Goal: Task Accomplishment & Management: Use online tool/utility

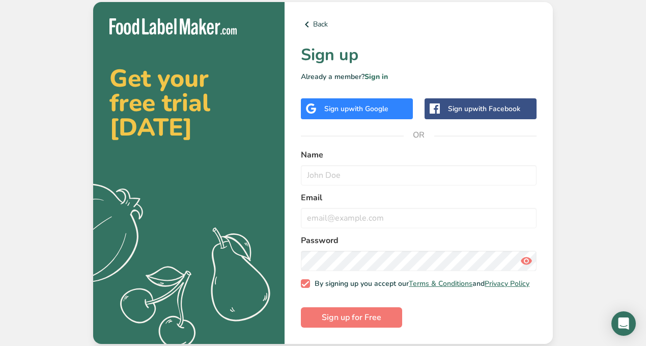
click at [347, 113] on div "Sign up with Google" at bounding box center [357, 108] width 112 height 21
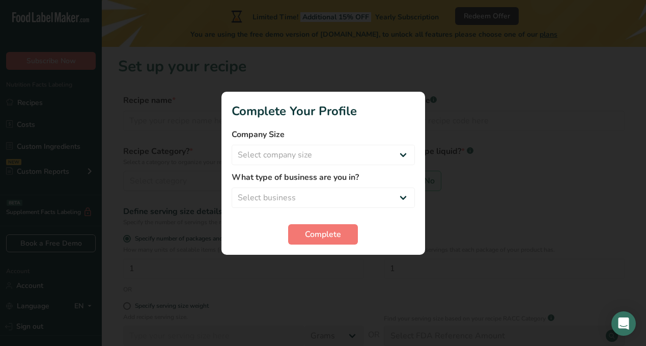
click at [391, 165] on form "Company Size Select company size Fewer than 10 Employees 10 to 50 Employees 51 …" at bounding box center [323, 186] width 183 height 116
click at [378, 153] on select "Select company size Fewer than 10 Employees 10 to 50 Employees 51 to 500 Employ…" at bounding box center [323, 155] width 183 height 20
select select "1"
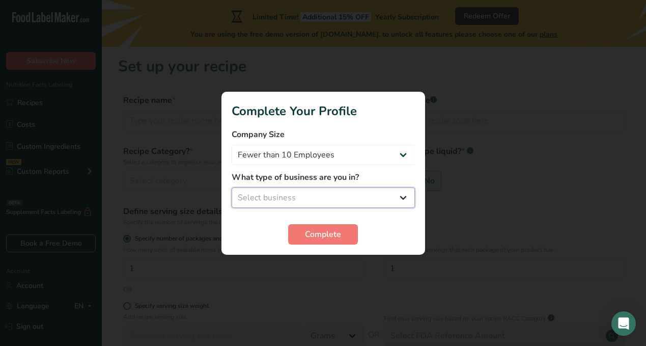
click at [348, 198] on select "Select business Packaged Food Manufacturer Restaurant & Cafe Bakery Meal Plans …" at bounding box center [323, 197] width 183 height 20
select select "2"
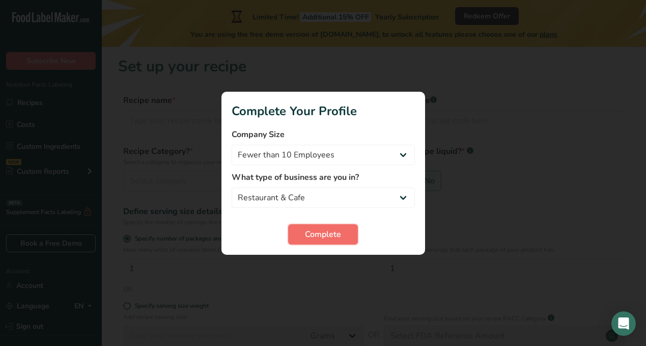
click at [324, 235] on span "Complete" at bounding box center [323, 234] width 36 height 12
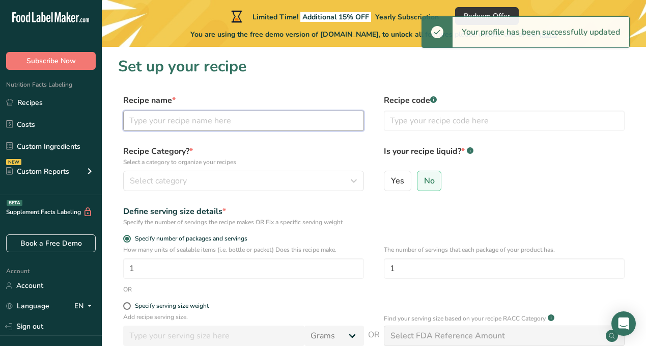
click at [239, 115] on input "text" at bounding box center [243, 120] width 241 height 20
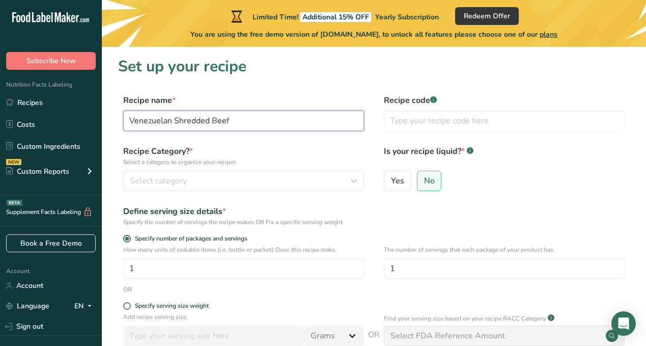
type input "Venezuelan Shredded Beef"
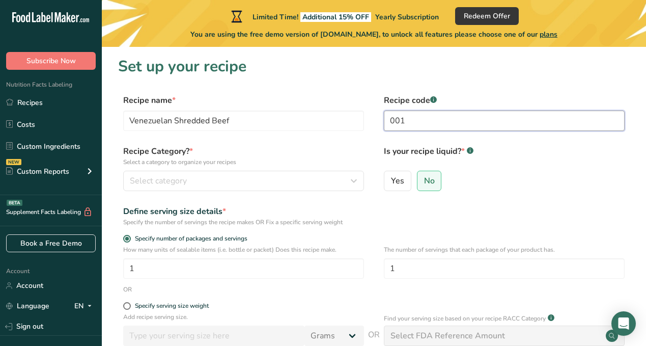
type input "001"
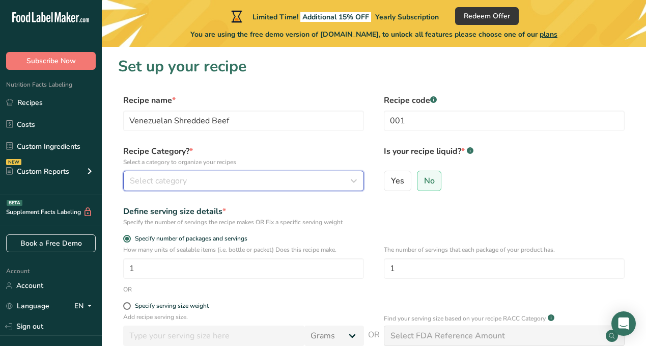
click at [341, 177] on div "Select category" at bounding box center [240, 181] width 221 height 12
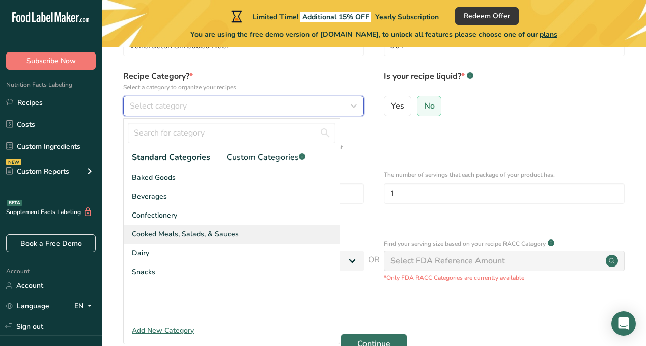
scroll to position [138, 0]
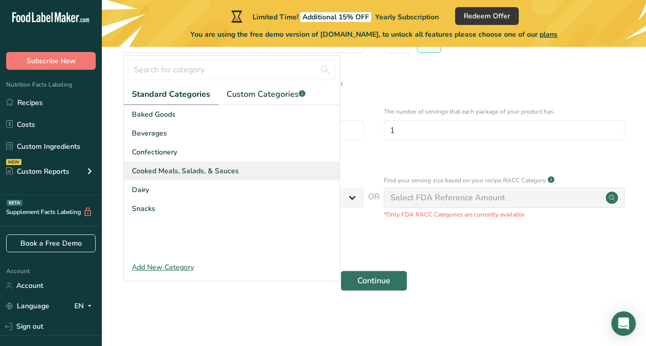
click at [207, 173] on span "Cooked Meals, Salads, & Sauces" at bounding box center [185, 170] width 107 height 11
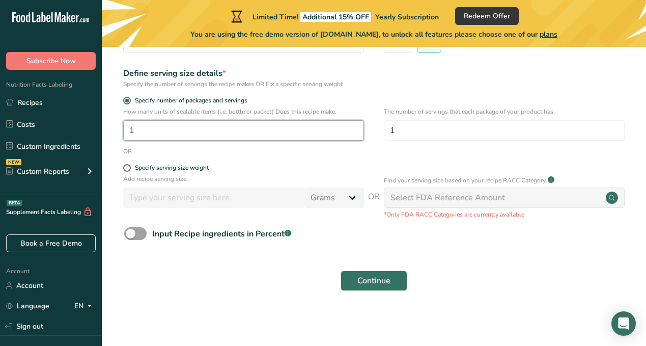
click at [227, 129] on input "1" at bounding box center [243, 130] width 241 height 20
type input "1"
click at [168, 168] on div "Specify serving size weight" at bounding box center [172, 168] width 74 height 8
click at [130, 168] on input "Specify serving size weight" at bounding box center [126, 167] width 7 height 7
radio input "true"
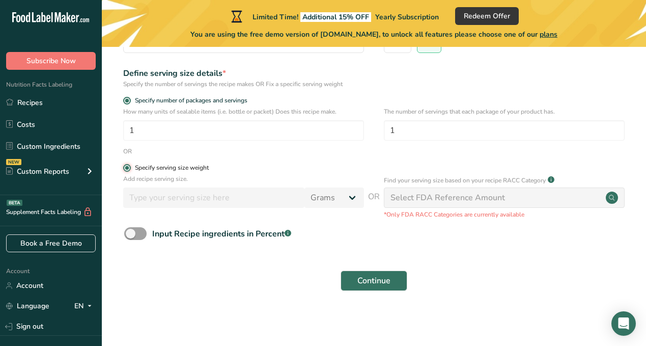
radio input "false"
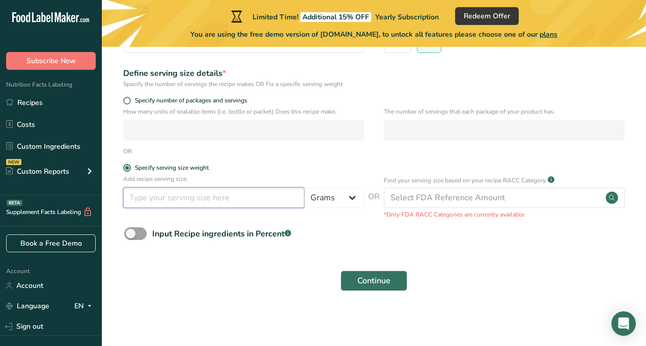
click at [175, 203] on input "number" at bounding box center [213, 197] width 181 height 20
type input "500"
click at [211, 99] on span "Specify number of packages and servings" at bounding box center [189, 101] width 117 height 8
click at [130, 99] on input "Specify number of packages and servings" at bounding box center [126, 100] width 7 height 7
radio input "true"
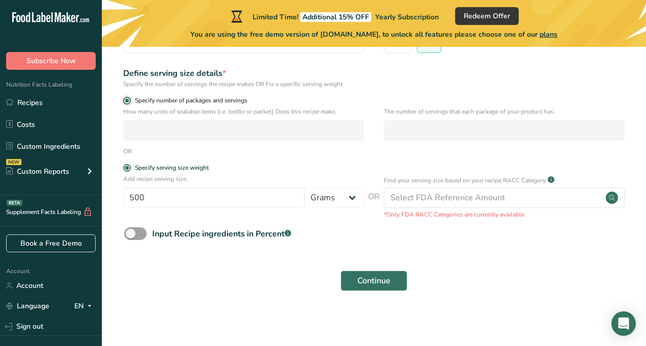
radio input "false"
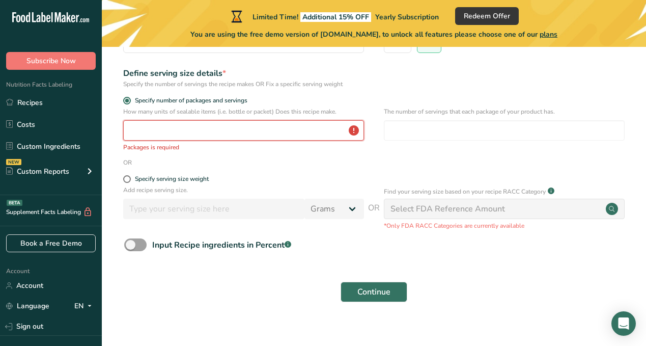
click at [205, 121] on input "number" at bounding box center [243, 130] width 241 height 20
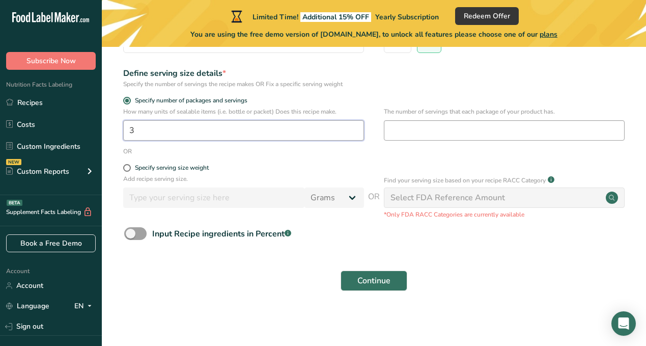
type input "3"
click at [420, 133] on input "number" at bounding box center [504, 130] width 241 height 20
type input "1"
click at [382, 172] on div "Specify serving size weight" at bounding box center [374, 169] width 512 height 10
click at [182, 170] on div "Specify serving size weight" at bounding box center [172, 168] width 74 height 8
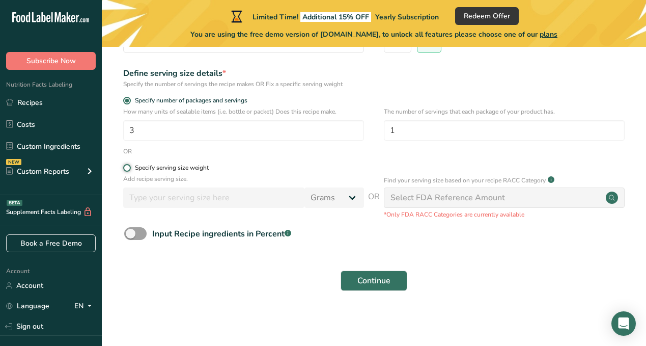
click at [130, 170] on input "Specify serving size weight" at bounding box center [126, 167] width 7 height 7
radio input "true"
radio input "false"
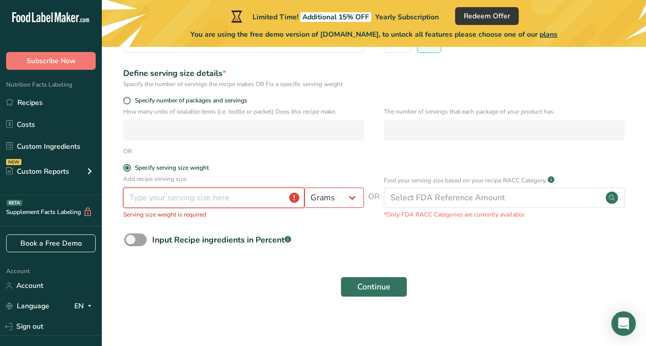
click at [178, 200] on input "number" at bounding box center [213, 197] width 181 height 20
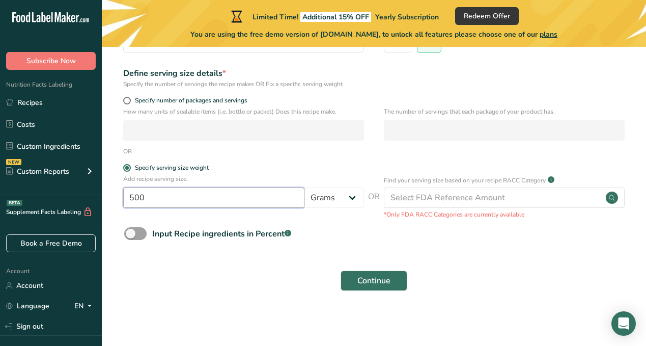
type input "500"
click at [361, 240] on div "Input Recipe ingredients in Percent .a-a{fill:#347362;}.b-a{fill:#fff;}" at bounding box center [374, 237] width 512 height 21
click at [136, 238] on span at bounding box center [135, 233] width 22 height 13
click at [131, 237] on input "Input Recipe ingredients in Percent .a-a{fill:#347362;}.b-a{fill:#fff;}" at bounding box center [127, 233] width 7 height 7
checkbox input "true"
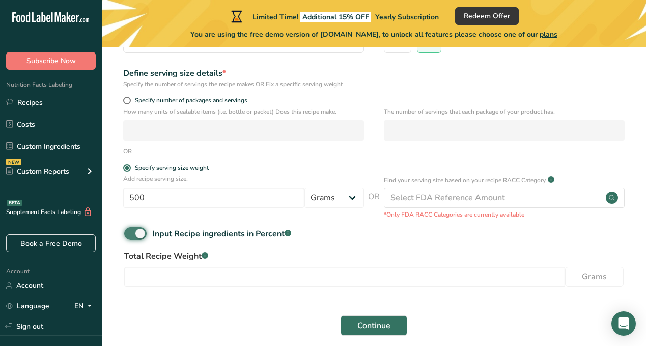
scroll to position [183, 0]
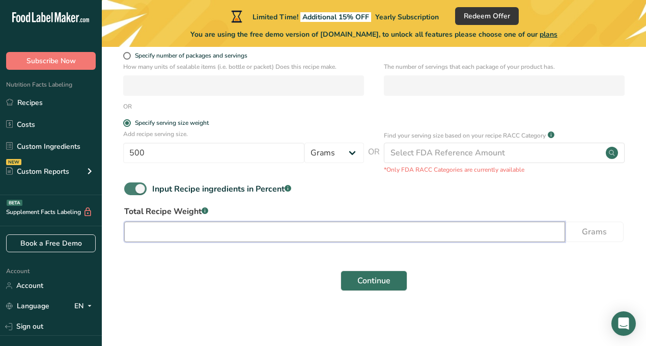
click at [245, 234] on input "number" at bounding box center [344, 231] width 441 height 20
type input "5"
type input "1500"
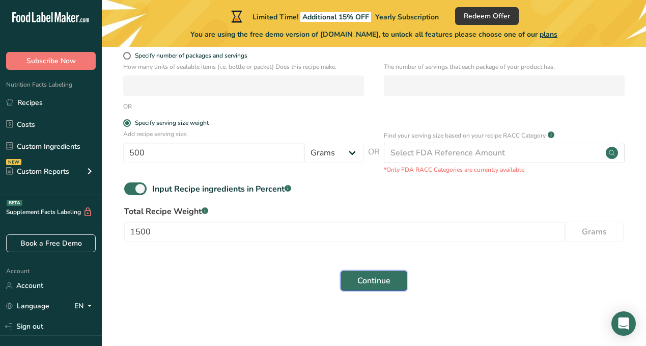
click at [372, 282] on span "Continue" at bounding box center [373, 280] width 33 height 12
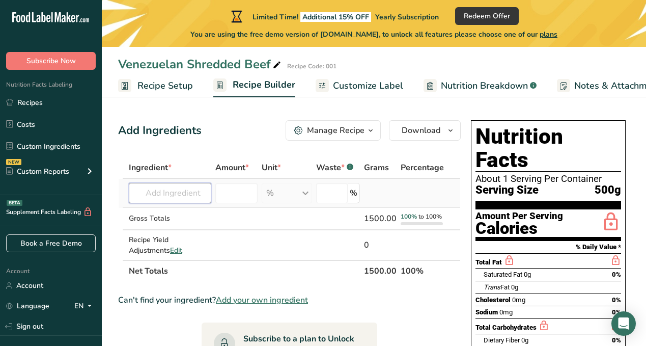
click at [183, 194] on input "text" at bounding box center [170, 193] width 82 height 20
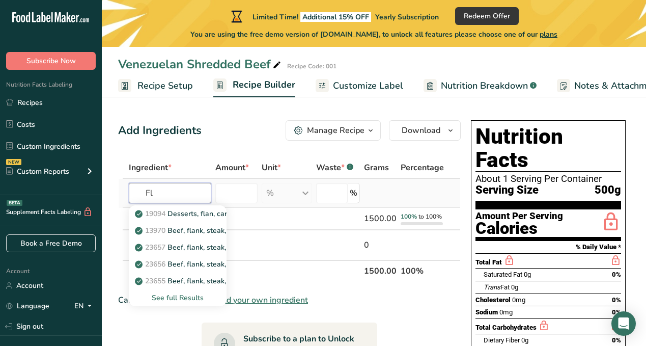
type input "F"
type input "Beef"
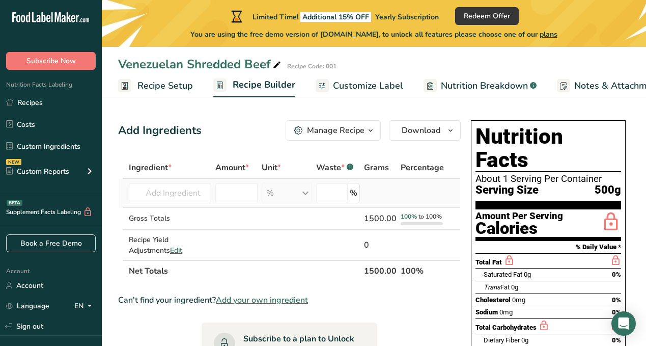
click at [293, 192] on div "% Weight Units g kg mg See more Volume Units l Volume units require a density c…" at bounding box center [287, 193] width 50 height 20
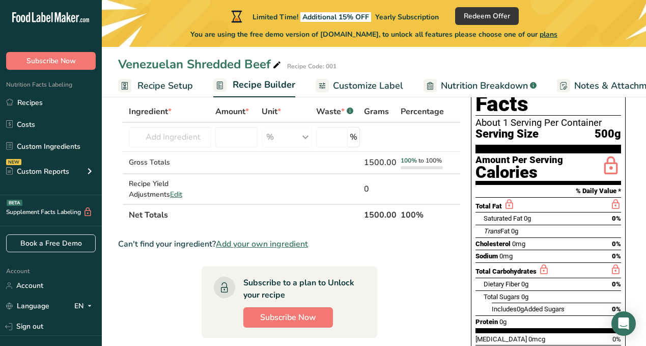
scroll to position [45, 0]
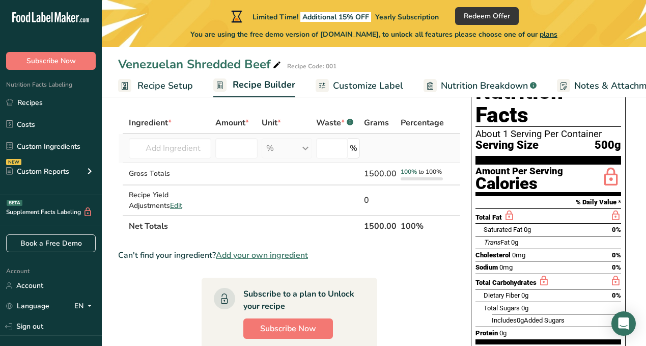
click at [280, 151] on div "% Weight Units g kg mg See more Volume Units l Volume units require a density c…" at bounding box center [287, 148] width 50 height 20
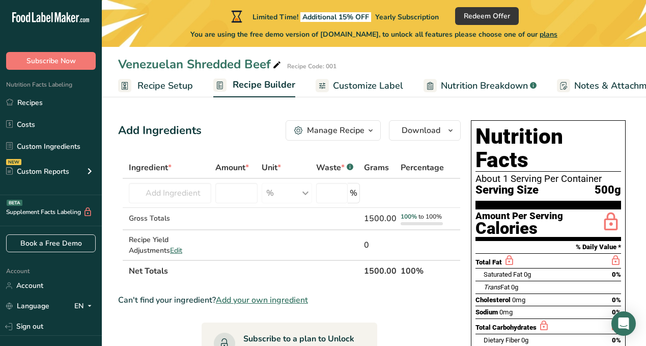
click at [347, 133] on div "Manage Recipe" at bounding box center [336, 130] width 58 height 12
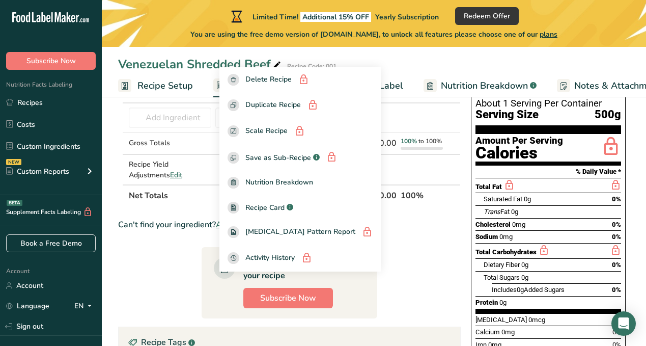
scroll to position [74, 0]
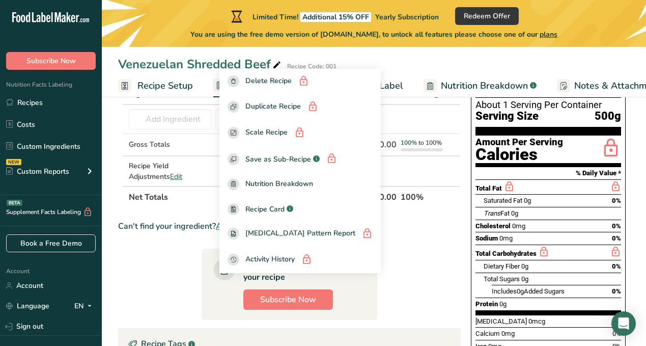
click at [179, 91] on span "Recipe Setup" at bounding box center [164, 86] width 55 height 14
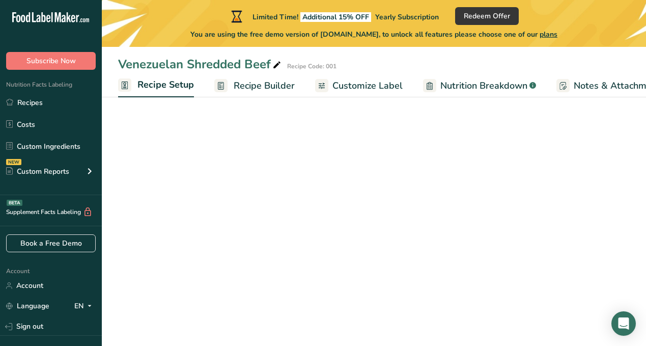
scroll to position [0, 4]
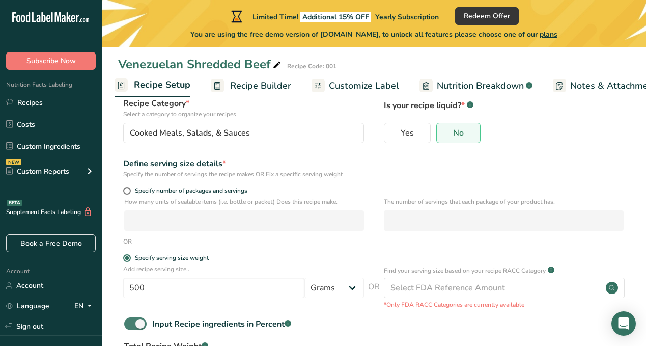
click at [146, 320] on span at bounding box center [135, 323] width 22 height 13
click at [131, 320] on input "Input Recipe ingredients in Percent .a-a{fill:#347362;}.b-a{fill:#fff;}" at bounding box center [127, 323] width 7 height 7
checkbox input "false"
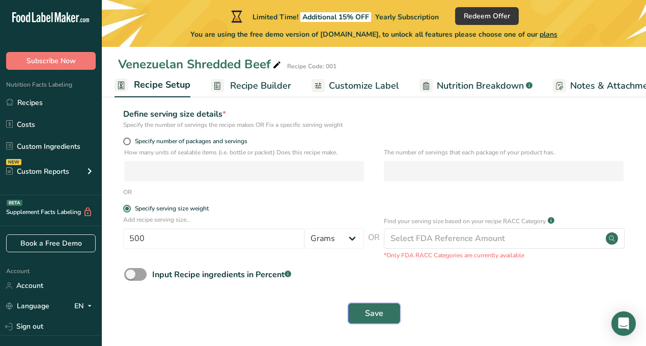
click at [377, 310] on span "Save" at bounding box center [374, 313] width 18 height 12
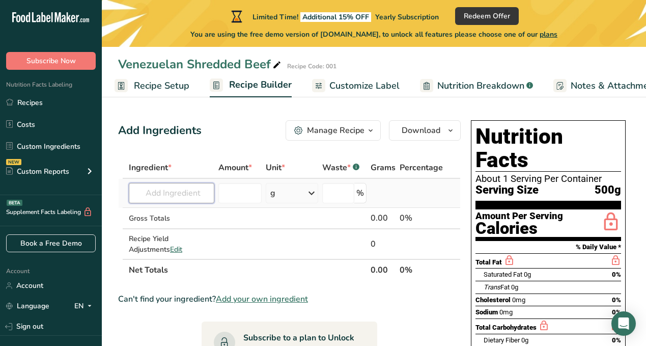
click at [199, 196] on input "text" at bounding box center [172, 193] width 86 height 20
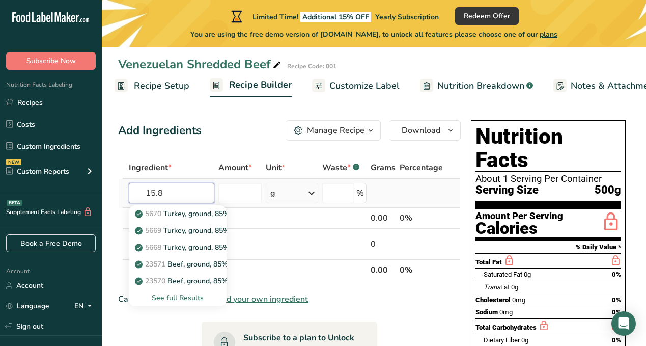
type input "15.8"
click at [278, 195] on div "g" at bounding box center [292, 193] width 52 height 20
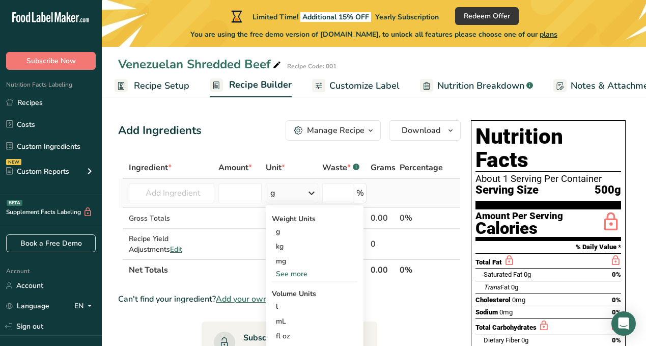
click at [214, 193] on td "5670 Turkey, ground, 85% lean, 15% fat, patties, broiled 5669 Turkey, ground, 8…" at bounding box center [172, 193] width 90 height 29
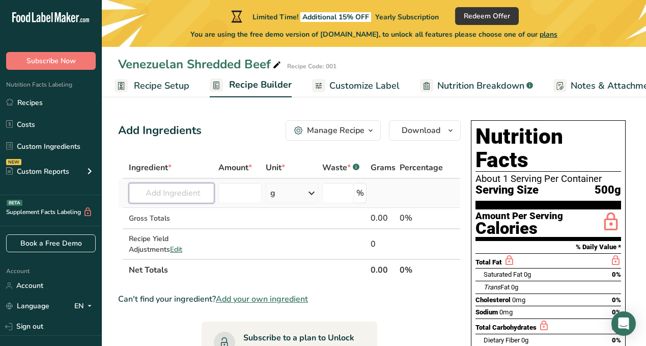
click at [197, 194] on input "text" at bounding box center [172, 193] width 86 height 20
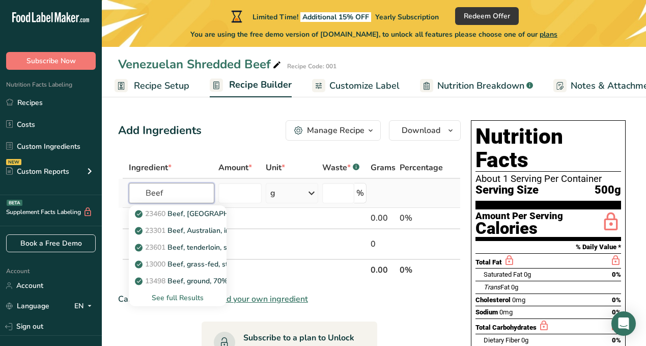
type input "Beef"
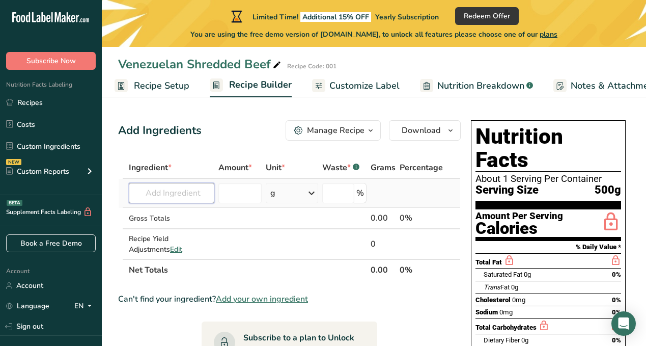
click at [184, 190] on input "text" at bounding box center [172, 193] width 86 height 20
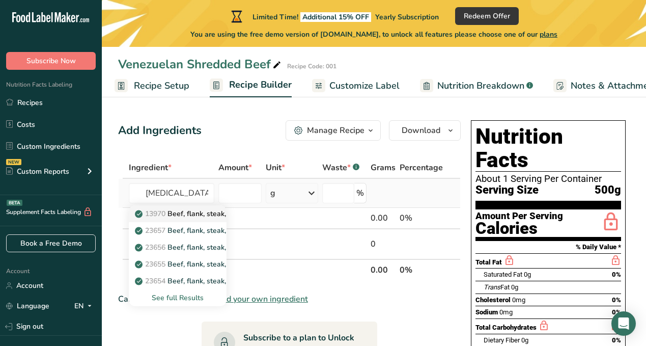
click at [196, 214] on p "13970 Beef, flank, steak, separable lean and fat, trimmed to 0" fat, all grades…" at bounding box center [275, 213] width 277 height 11
type input "Beef, flank, steak, separable lean and fat, trimmed to 0" fat, all grades, raw"
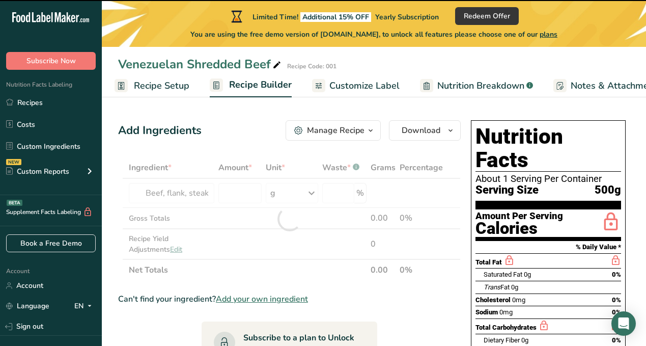
type input "0"
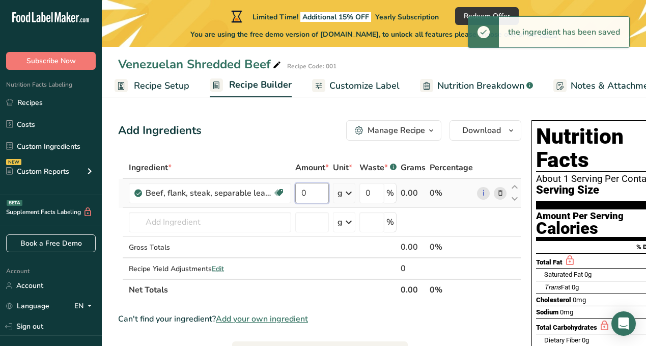
click at [318, 193] on input "0" at bounding box center [312, 193] width 34 height 20
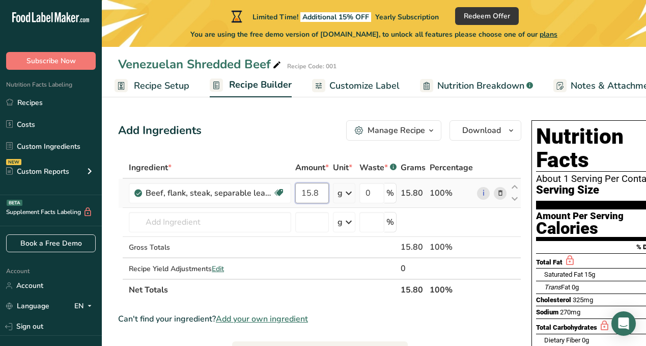
type input "15.8"
click at [340, 189] on div "Ingredient * Amount * Unit * Waste * .a-a{fill:#347362;}.b-a{fill:#fff;} Grams …" at bounding box center [319, 229] width 403 height 144
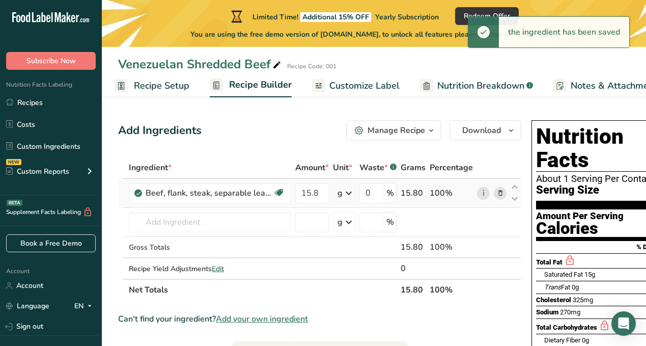
click at [346, 191] on icon at bounding box center [349, 193] width 12 height 18
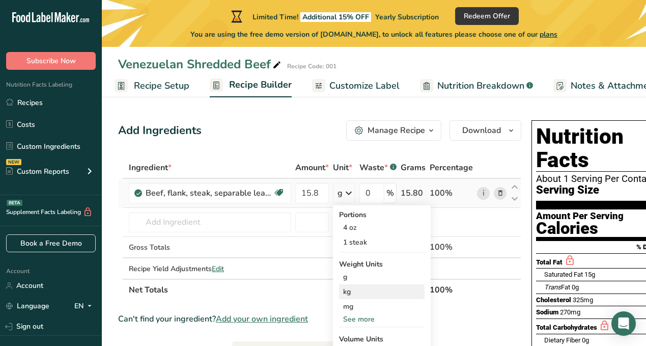
click at [358, 291] on div "kg" at bounding box center [382, 291] width 86 height 15
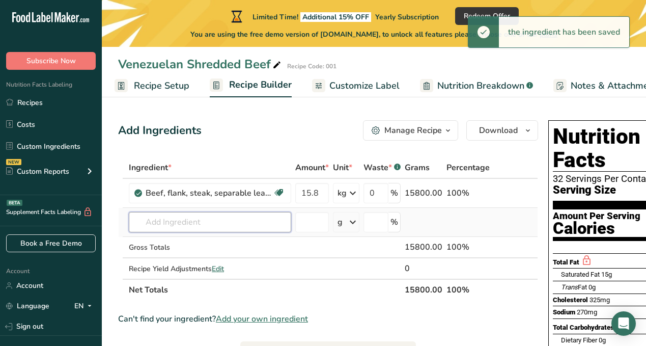
click at [242, 229] on input "text" at bounding box center [210, 222] width 162 height 20
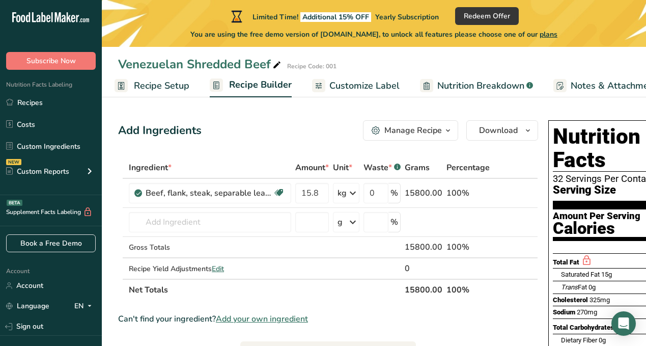
click at [176, 90] on span "Recipe Setup" at bounding box center [161, 86] width 55 height 14
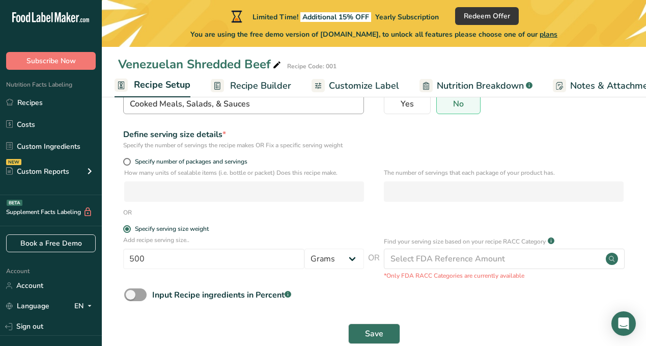
scroll to position [123, 0]
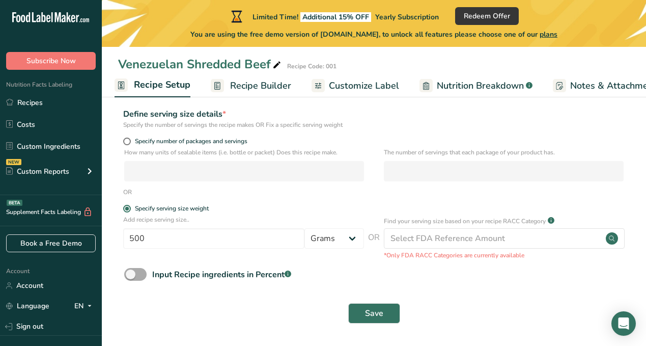
click at [238, 276] on div "Input Recipe ingredients in Percent .a-a{fill:#347362;}.b-a{fill:#fff;}" at bounding box center [221, 274] width 139 height 12
click at [131, 276] on input "Input Recipe ingredients in Percent .a-a{fill:#347362;}.b-a{fill:#fff;}" at bounding box center [127, 274] width 7 height 7
checkbox input "true"
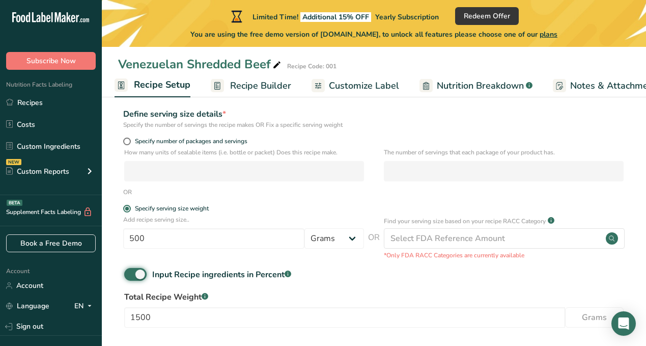
scroll to position [168, 0]
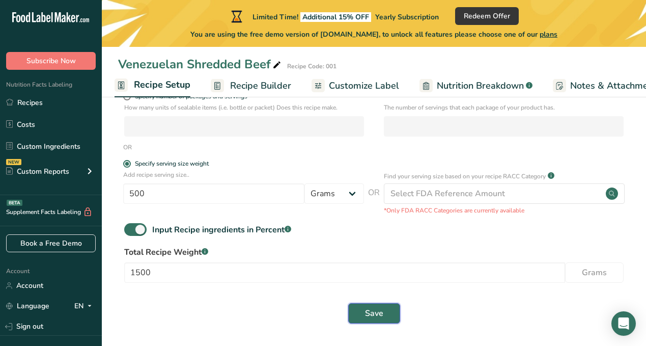
click at [375, 311] on span "Save" at bounding box center [374, 313] width 18 height 12
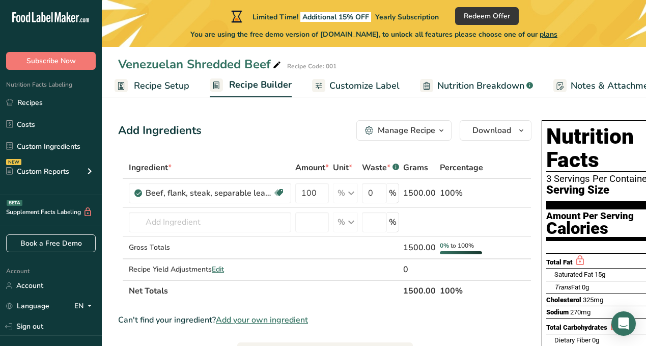
click at [176, 83] on span "Recipe Setup" at bounding box center [161, 86] width 55 height 14
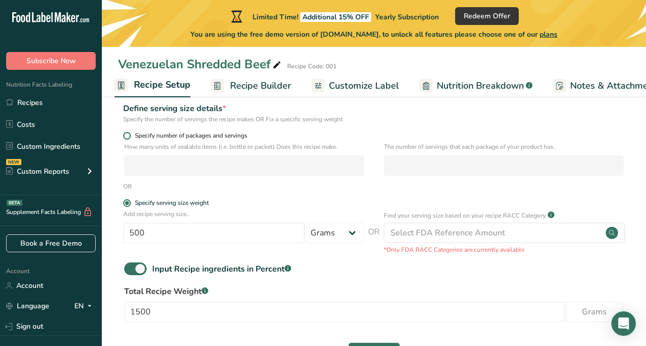
scroll to position [168, 0]
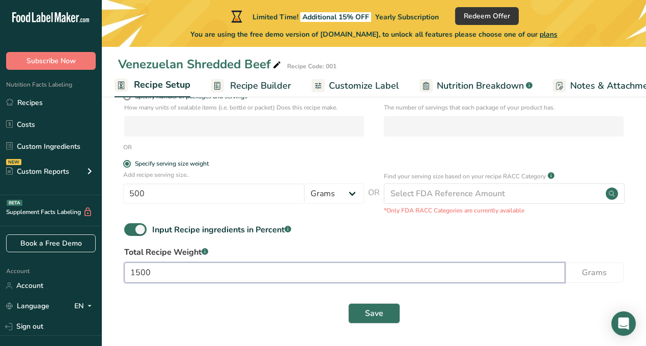
click at [243, 269] on input "1500" at bounding box center [344, 272] width 441 height 20
type input "500"
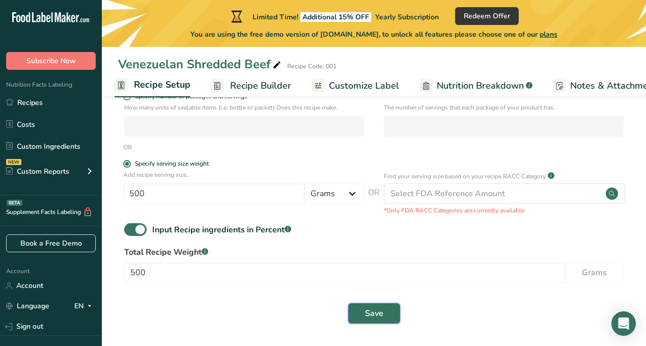
click at [362, 308] on button "Save" at bounding box center [374, 313] width 52 height 20
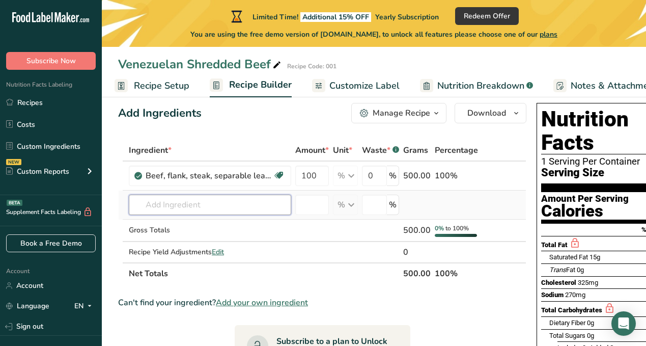
click at [255, 213] on input "text" at bounding box center [210, 204] width 162 height 20
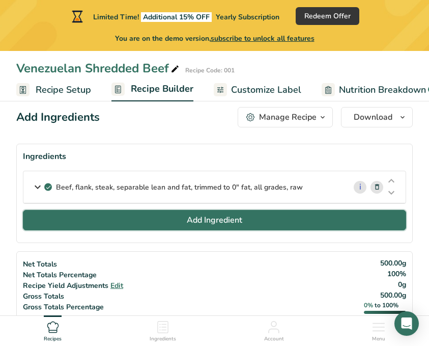
click at [316, 221] on button "Add Ingredient" at bounding box center [214, 220] width 383 height 20
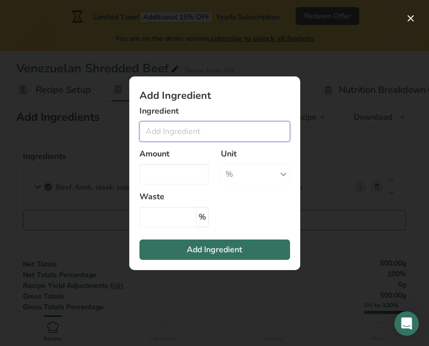
click at [216, 139] on input "Add ingredient modal" at bounding box center [215, 131] width 151 height 20
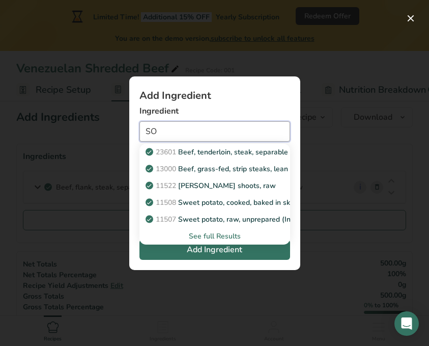
type input "S"
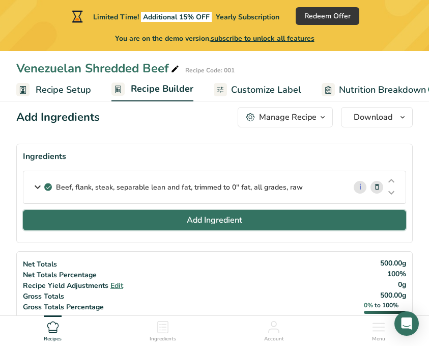
click at [213, 220] on span "Add Ingredient" at bounding box center [214, 220] width 55 height 12
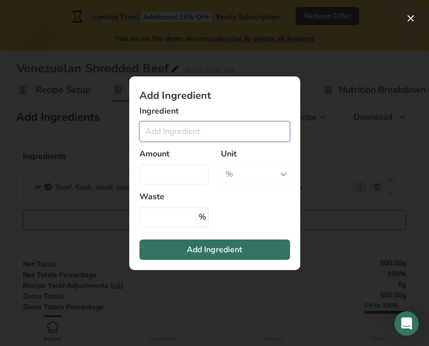
click at [208, 126] on input "Add ingredient modal" at bounding box center [215, 131] width 151 height 20
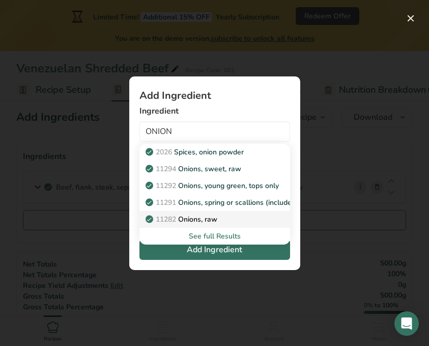
click at [226, 233] on div "See full Results" at bounding box center [215, 236] width 134 height 11
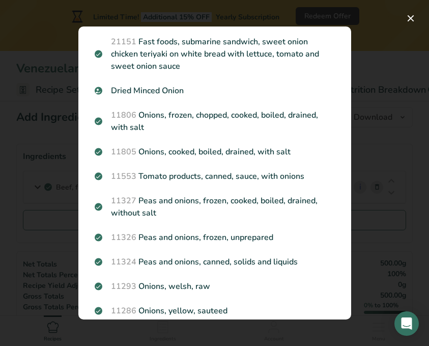
scroll to position [1239, 0]
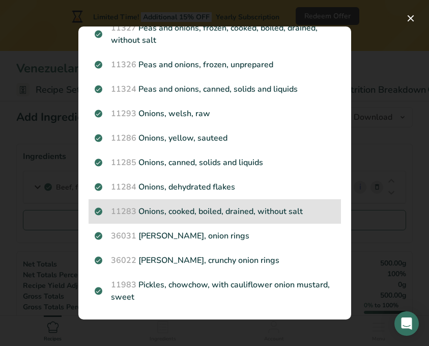
click at [216, 209] on p "11283 Onions, cooked, boiled, drained, without salt" at bounding box center [215, 211] width 240 height 12
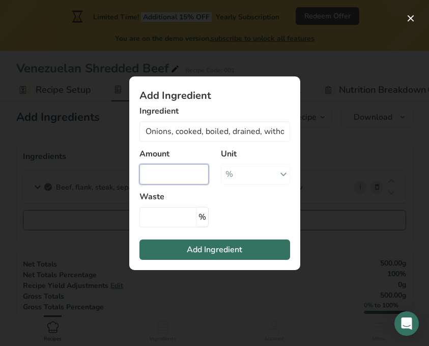
type input "Onions, raw"
click at [249, 175] on div "% Portions 1 cup, sliced 1 tbsp chopped 1 large See more Weight Units g kg mg S…" at bounding box center [255, 174] width 69 height 20
click at [158, 160] on div "Amount" at bounding box center [173, 166] width 81 height 49
click at [162, 172] on input "Add ingredient modal" at bounding box center [174, 174] width 69 height 20
type input "0"
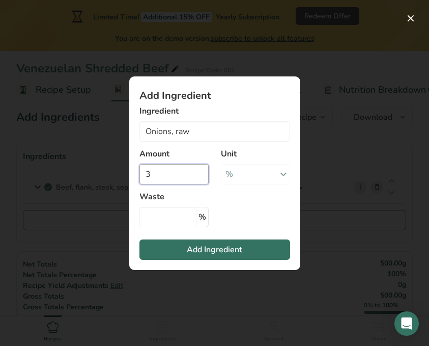
type input "3"
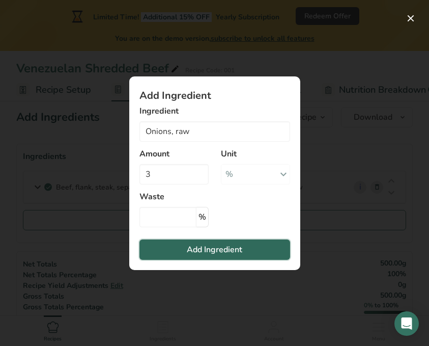
click at [212, 253] on span "Add Ingredient" at bounding box center [214, 249] width 55 height 12
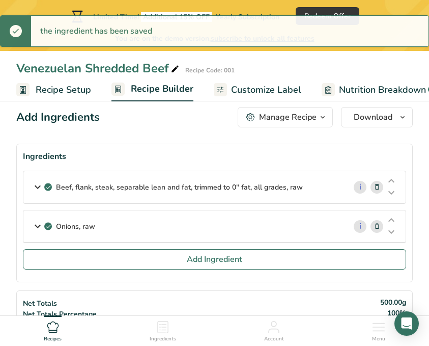
click at [271, 192] on div "Beef, flank, steak, separable lean and fat, trimmed to 0" fat, all grades, raw" at bounding box center [184, 187] width 322 height 32
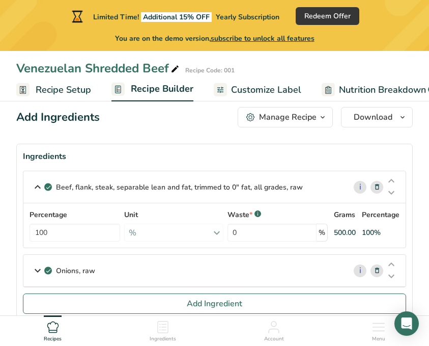
click at [117, 278] on div "Onions, raw" at bounding box center [184, 271] width 322 height 32
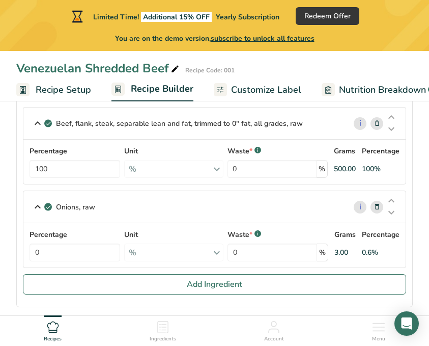
scroll to position [81, 0]
click at [82, 169] on input "100" at bounding box center [75, 168] width 91 height 18
type input "1"
type input "86"
click at [73, 249] on input "0" at bounding box center [75, 252] width 91 height 18
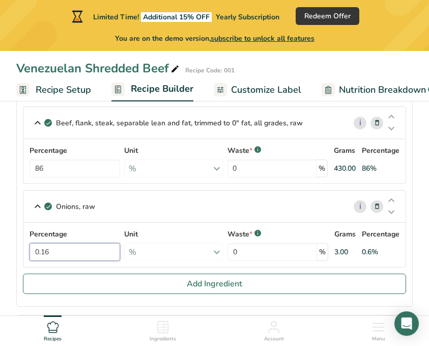
type input "0.16"
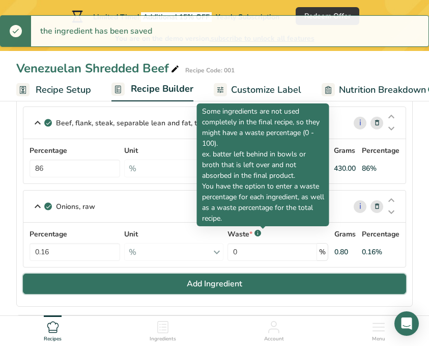
click at [153, 287] on button "Add Ingredient" at bounding box center [214, 283] width 383 height 20
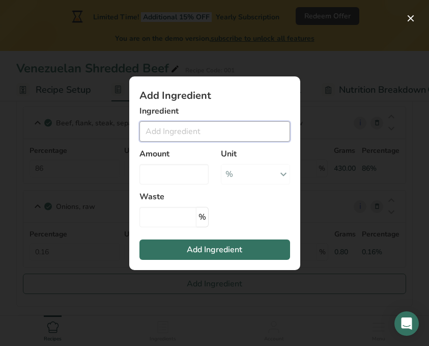
click at [181, 133] on input "Add ingredient modal" at bounding box center [215, 131] width 151 height 20
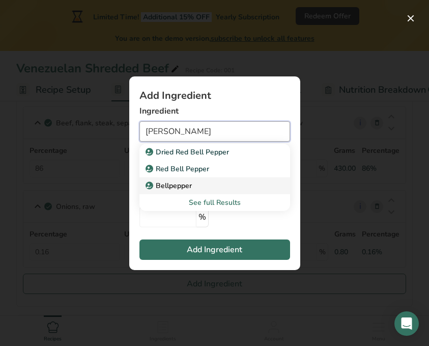
type input "Bellpepper"
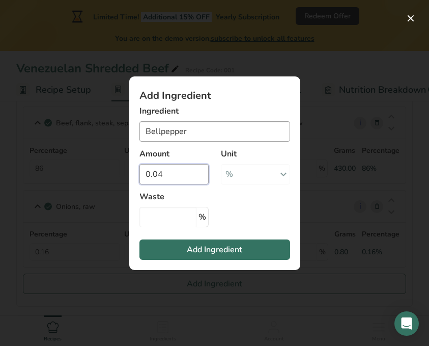
type input "0.04"
click at [140, 239] on button "Add Ingredient" at bounding box center [215, 249] width 151 height 20
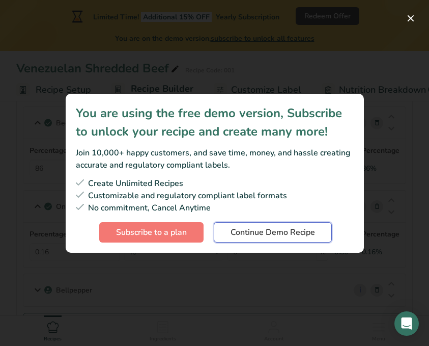
click at [274, 233] on span "Continue Demo Recipe" at bounding box center [273, 232] width 85 height 12
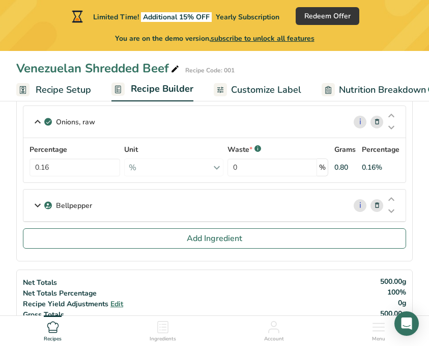
scroll to position [176, 0]
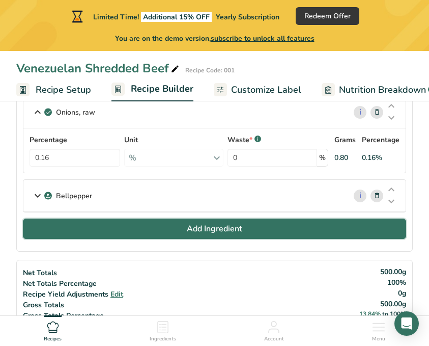
click at [274, 233] on button "Add Ingredient" at bounding box center [214, 228] width 383 height 20
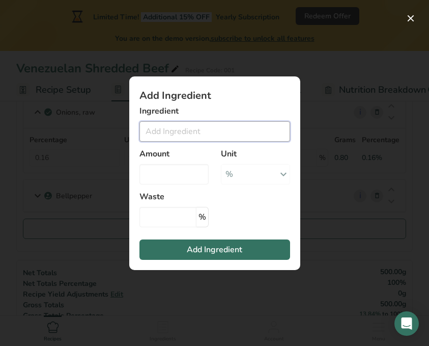
click at [188, 134] on input "Add ingredient modal" at bounding box center [215, 131] width 151 height 20
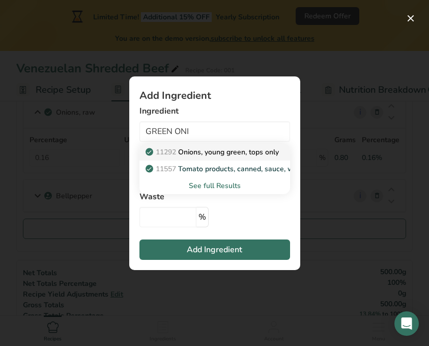
click at [265, 156] on p "11292 Onions, young green, tops only" at bounding box center [213, 152] width 131 height 11
type input "Onions, young green, tops only"
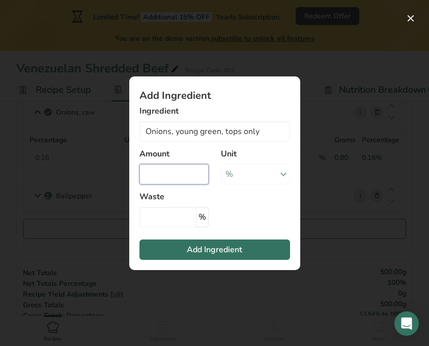
click at [163, 183] on input "Add ingredient modal" at bounding box center [174, 174] width 69 height 20
type input "0.01"
click at [140, 239] on button "Add Ingredient" at bounding box center [215, 249] width 151 height 20
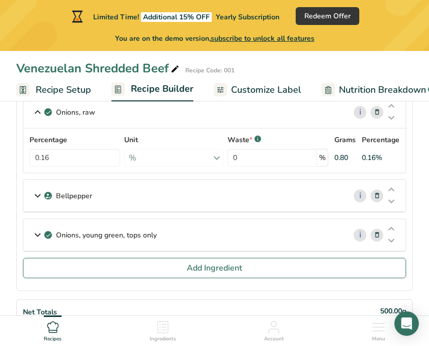
click at [38, 196] on icon at bounding box center [38, 195] width 12 height 18
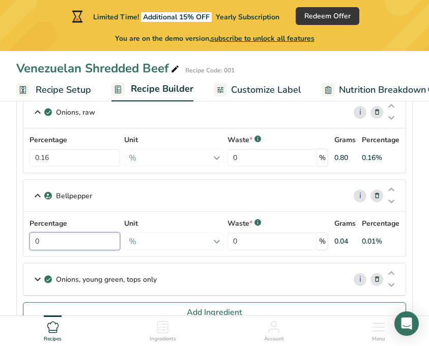
click at [71, 242] on input "0" at bounding box center [75, 241] width 91 height 18
type input "0.04"
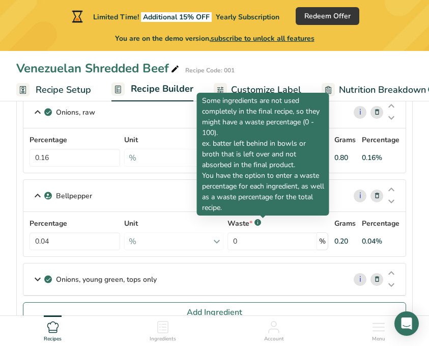
click at [38, 276] on icon at bounding box center [38, 279] width 12 height 18
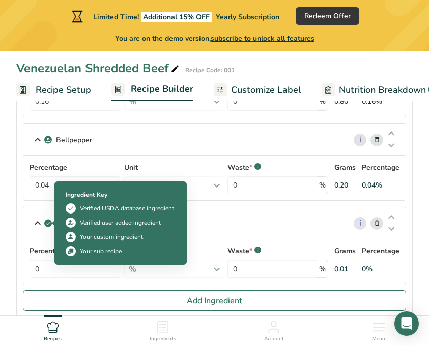
scroll to position [242, 0]
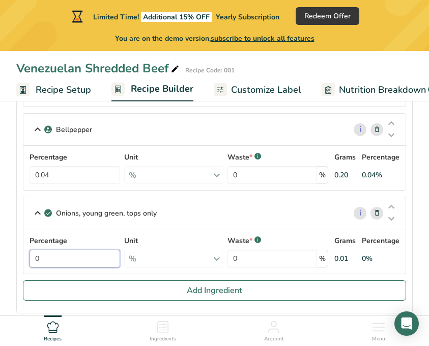
click at [91, 263] on input "0" at bounding box center [75, 258] width 91 height 18
type input "0.007"
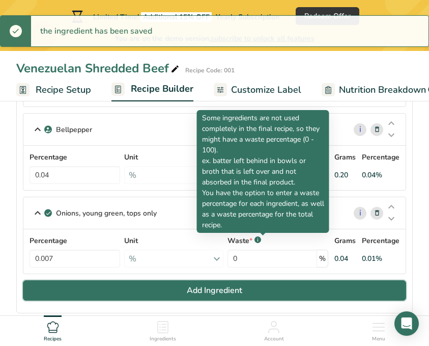
click at [164, 296] on button "Add Ingredient" at bounding box center [214, 290] width 383 height 20
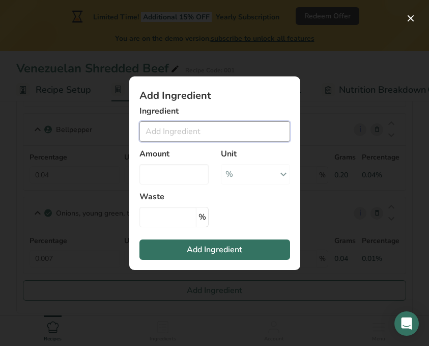
click at [253, 128] on input "Add ingredient modal" at bounding box center [215, 131] width 151 height 20
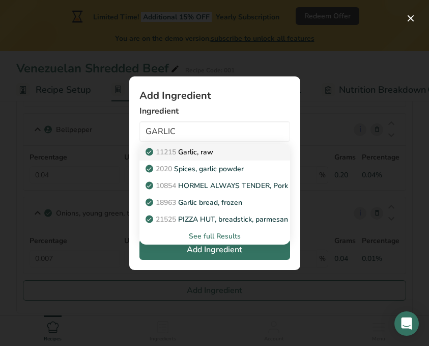
click at [246, 153] on div "11215 Garlic, raw" at bounding box center [207, 152] width 118 height 11
type input "Garlic, raw"
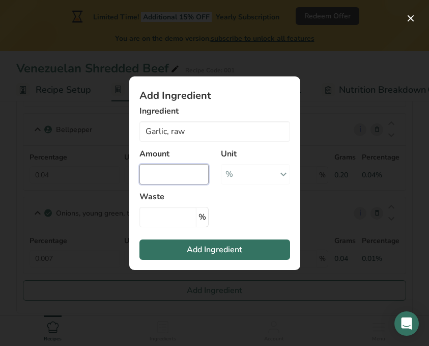
click at [175, 177] on input "Add ingredient modal" at bounding box center [174, 174] width 69 height 20
type input "0.0036"
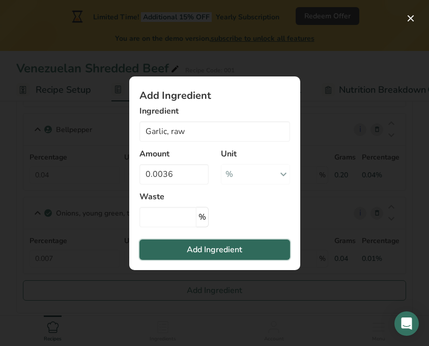
click at [197, 247] on span "Add Ingredient" at bounding box center [214, 249] width 55 height 12
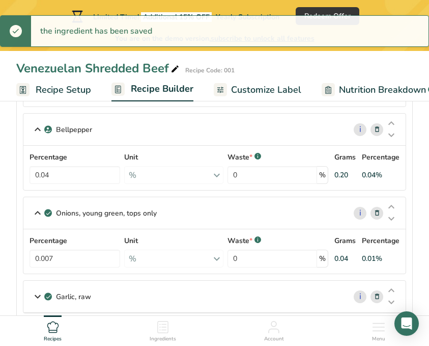
click at [38, 299] on icon at bounding box center [38, 296] width 12 height 18
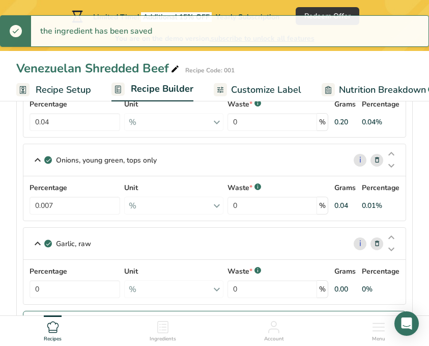
scroll to position [311, 0]
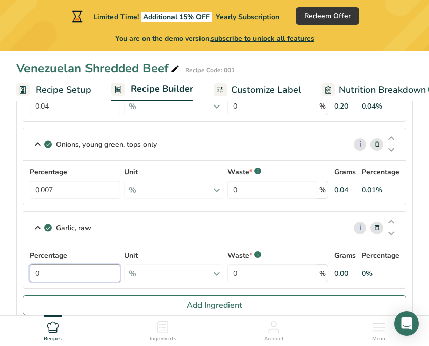
click at [80, 266] on input "0" at bounding box center [75, 273] width 91 height 18
type input "0.0036"
click at [258, 271] on div "Percentage 0.0036 Unit % Portions 1 cup 1 tsp 1 clove See more Weight Units g k…" at bounding box center [215, 266] width 370 height 32
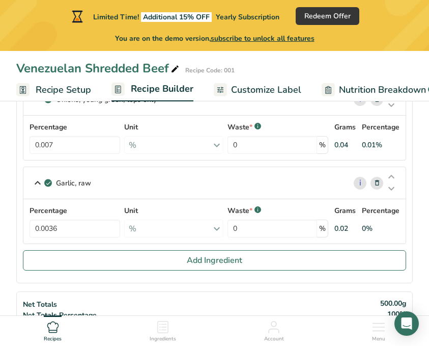
scroll to position [359, 0]
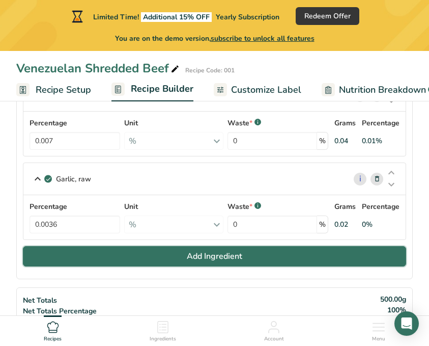
click at [219, 257] on span "Add Ingredient" at bounding box center [214, 256] width 55 height 12
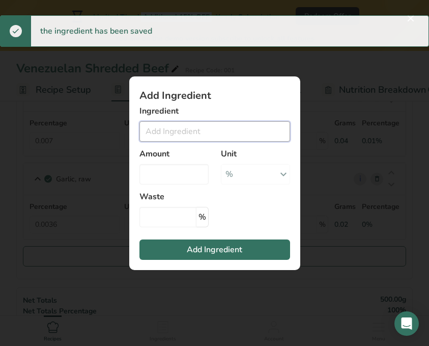
click at [202, 130] on input "Add ingredient modal" at bounding box center [215, 131] width 151 height 20
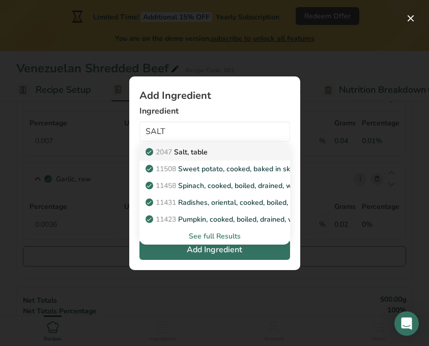
click at [183, 148] on p "2047 Salt, table" at bounding box center [178, 152] width 60 height 11
type input "Salt, table"
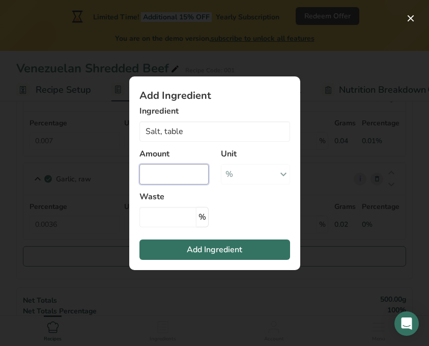
click at [177, 171] on input "Add ingredient modal" at bounding box center [174, 174] width 69 height 20
type input "6.11"
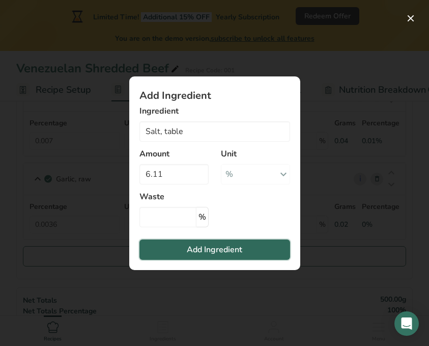
click at [189, 248] on span "Add Ingredient" at bounding box center [214, 249] width 55 height 12
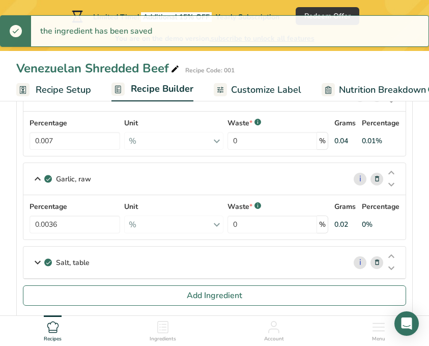
click at [132, 256] on div "Salt, table" at bounding box center [184, 262] width 322 height 32
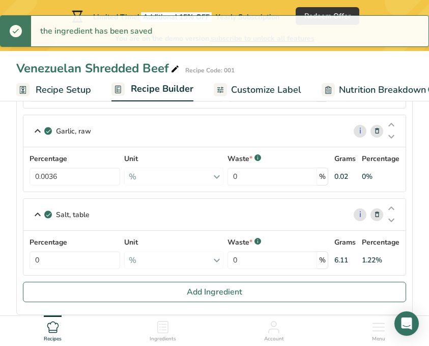
scroll to position [428, 0]
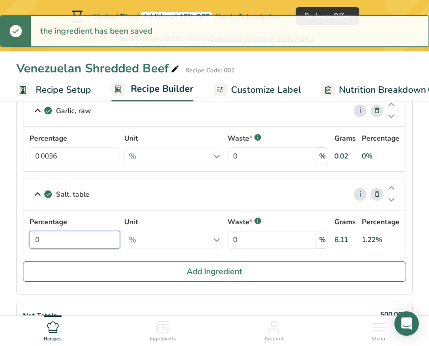
click at [77, 243] on input "0" at bounding box center [75, 240] width 91 height 18
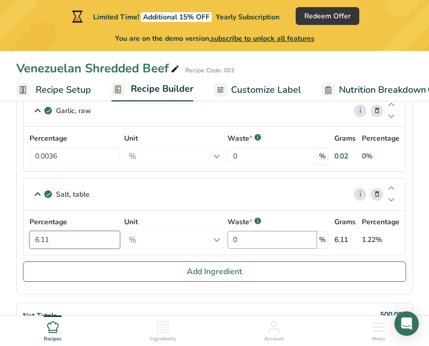
type input "6.11"
click at [278, 238] on div "Percentage 6.11 Unit % Portions 1 tsp 1 tbsp 1 cup See more Weight Units g kg m…" at bounding box center [215, 232] width 370 height 32
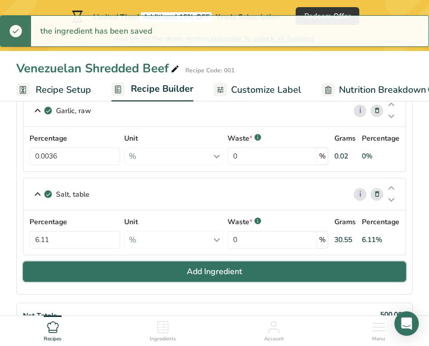
click at [234, 271] on span "Add Ingredient" at bounding box center [214, 271] width 55 height 12
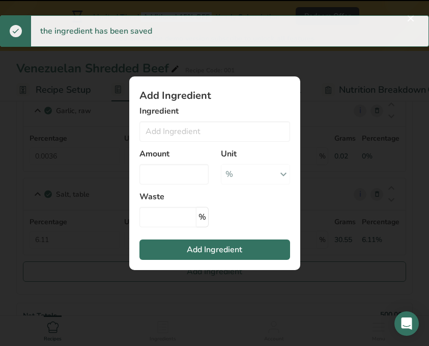
click at [276, 176] on div "% Weight Units g kg mg See more Volume Units l Volume units require a density c…" at bounding box center [255, 174] width 69 height 20
click at [244, 131] on input "Add ingredient modal" at bounding box center [215, 131] width 151 height 20
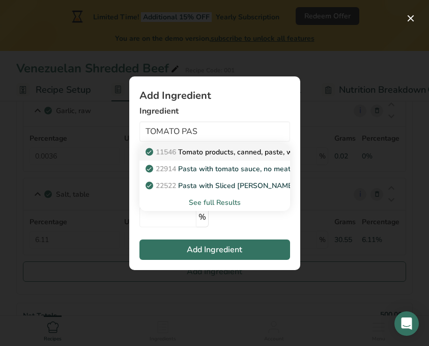
click at [261, 153] on p "11546 Tomato products, canned, paste, without salt added (Includes foods for US…" at bounding box center [339, 152] width 382 height 11
type input "Tomato products, canned, paste, without salt added (Includes foods for USDA's F…"
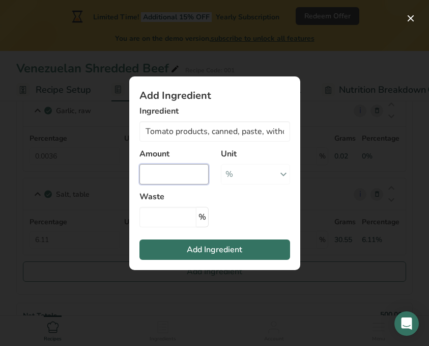
click at [185, 173] on input "Add ingredient modal" at bounding box center [174, 174] width 69 height 20
type input "0.33"
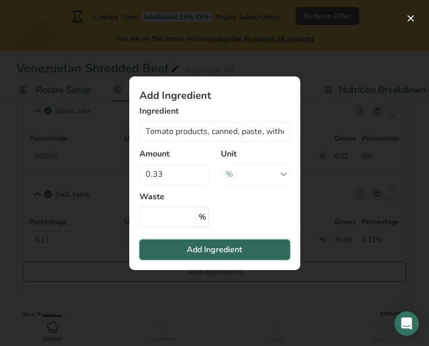
click at [202, 254] on span "Add Ingredient" at bounding box center [214, 249] width 55 height 12
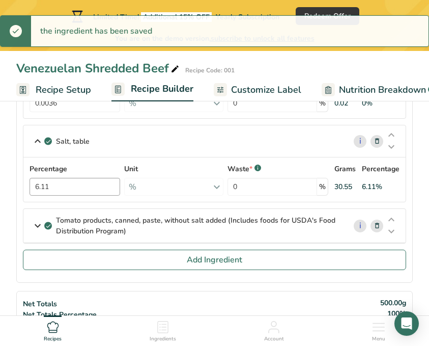
scroll to position [484, 0]
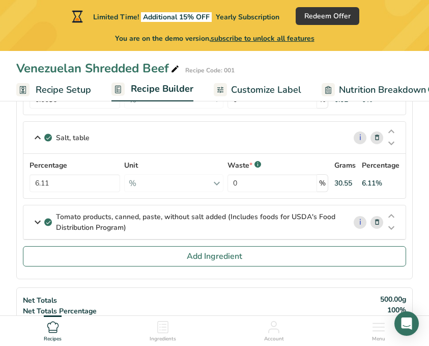
click at [34, 221] on icon at bounding box center [38, 222] width 12 height 18
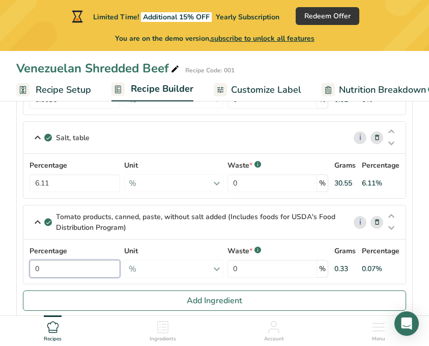
click at [58, 267] on input "0" at bounding box center [75, 269] width 91 height 18
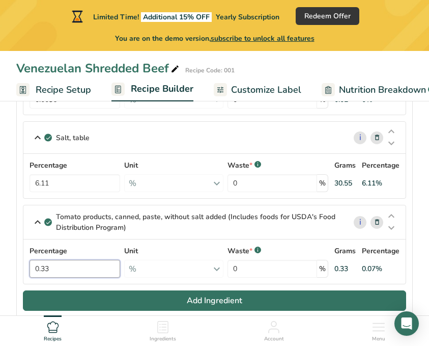
type input "0.33"
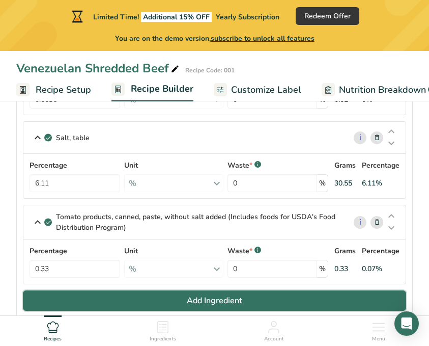
click at [112, 297] on button "Add Ingredient" at bounding box center [214, 300] width 383 height 20
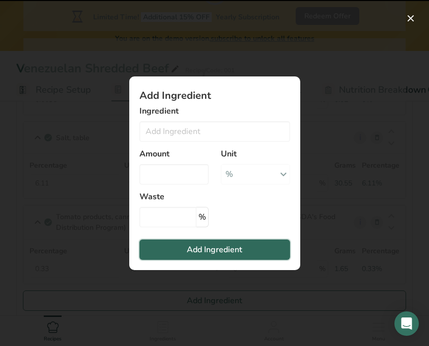
click at [206, 249] on span "Add Ingredient" at bounding box center [214, 249] width 55 height 12
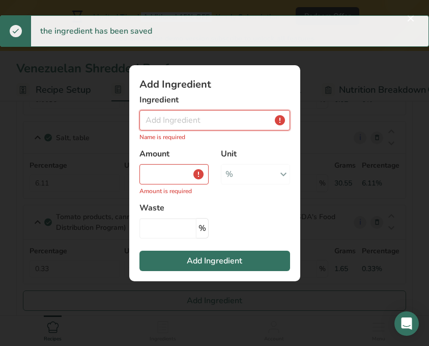
click at [206, 124] on input "Add ingredient modal" at bounding box center [215, 120] width 151 height 20
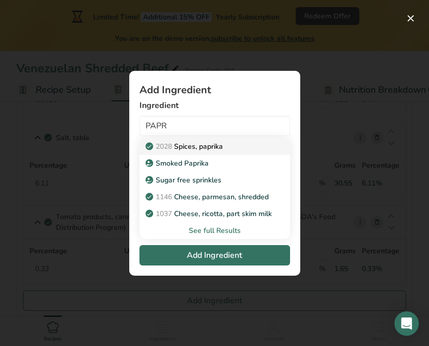
click at [226, 141] on div "2028 Spices, paprika" at bounding box center [207, 146] width 118 height 11
type input "Spices, paprika"
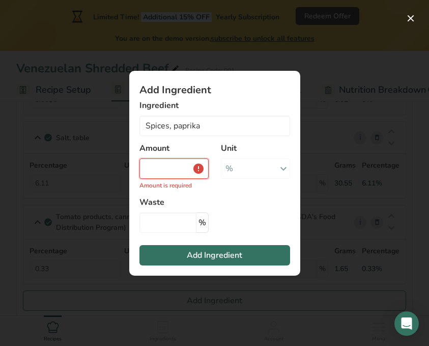
click at [177, 175] on input "Add ingredient modal" at bounding box center [174, 168] width 69 height 20
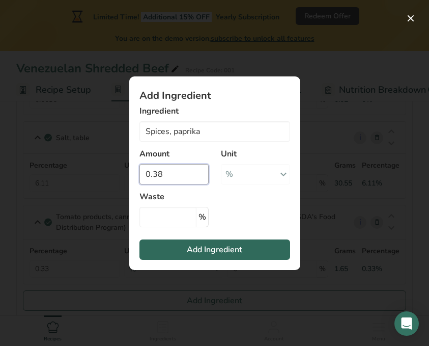
type input "0.38"
click at [183, 258] on button "Add Ingredient" at bounding box center [215, 249] width 151 height 20
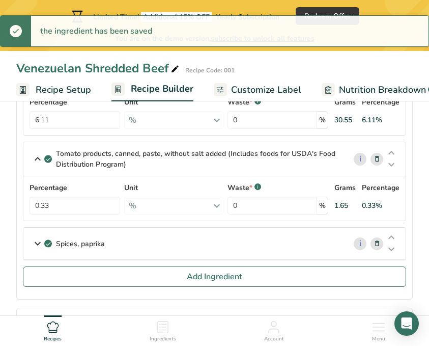
scroll to position [557, 0]
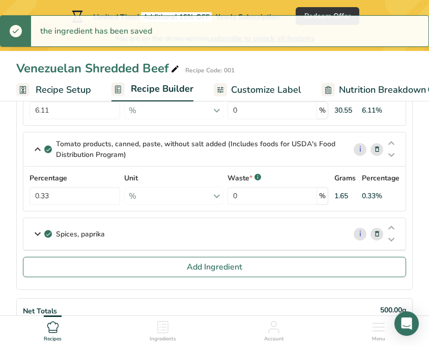
click at [96, 236] on p "Spices, paprika" at bounding box center [80, 234] width 49 height 11
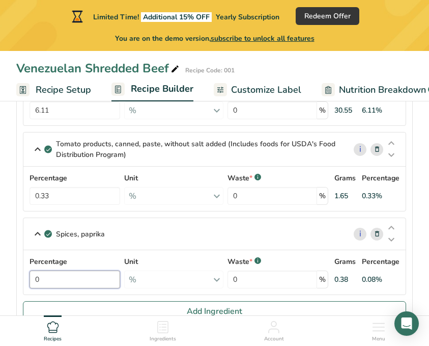
click at [62, 285] on input "0" at bounding box center [75, 279] width 91 height 18
type input "0.38"
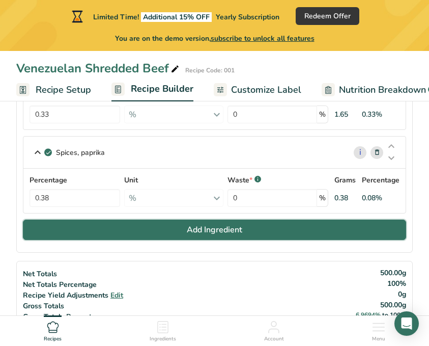
click at [208, 227] on span "Add Ingredient" at bounding box center [214, 230] width 55 height 12
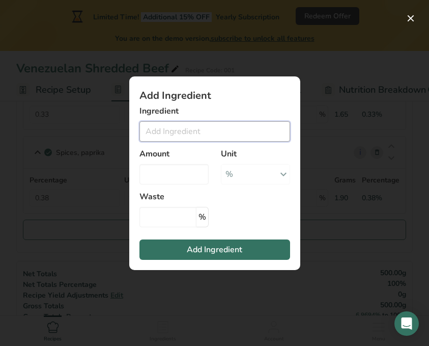
click at [215, 128] on input "Add ingredient modal" at bounding box center [215, 131] width 151 height 20
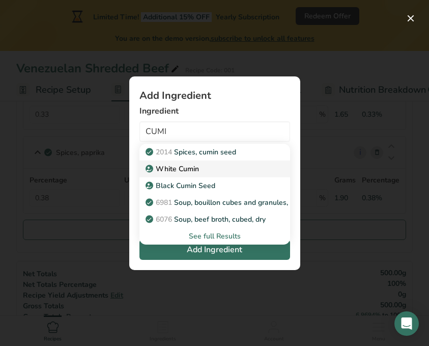
click at [202, 166] on div "White Cumin" at bounding box center [207, 168] width 118 height 11
type input "White Cumin"
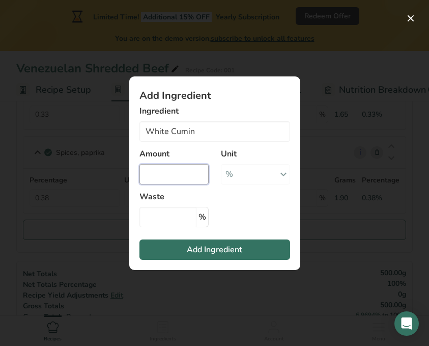
click at [185, 172] on input "Add ingredient modal" at bounding box center [174, 174] width 69 height 20
type input "7"
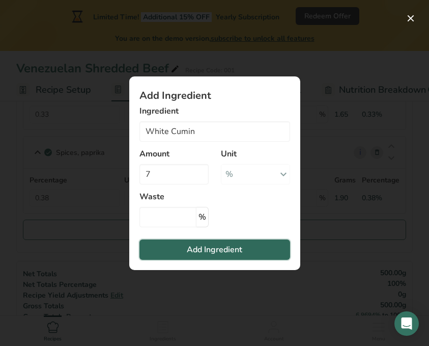
click at [188, 248] on span "Add Ingredient" at bounding box center [214, 249] width 55 height 12
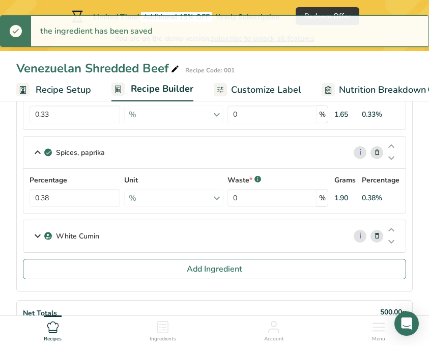
click at [185, 243] on div "White Cumin" at bounding box center [184, 236] width 322 height 32
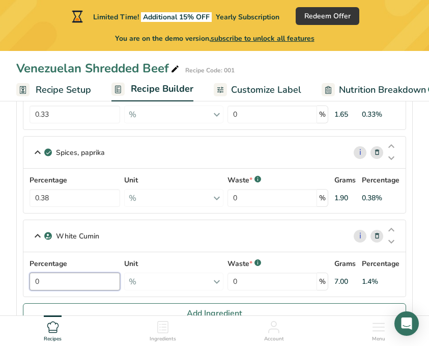
click at [82, 283] on input "0" at bounding box center [75, 281] width 91 height 18
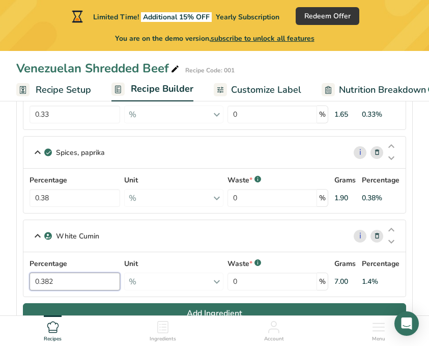
type input "0.382"
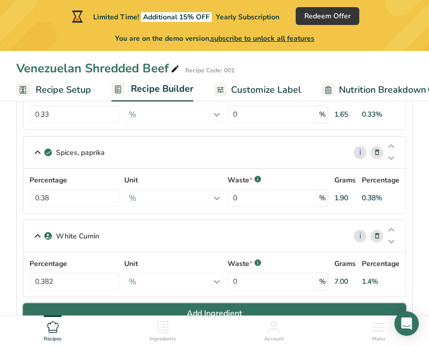
click at [151, 309] on button "Add Ingredient" at bounding box center [214, 313] width 383 height 20
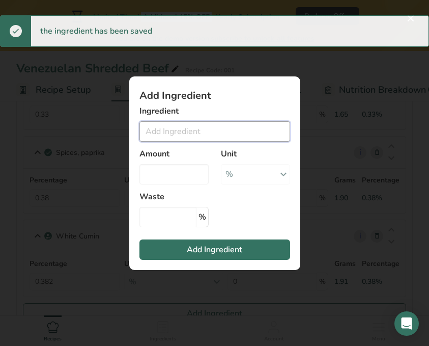
click at [243, 125] on input "Add ingredient modal" at bounding box center [215, 131] width 151 height 20
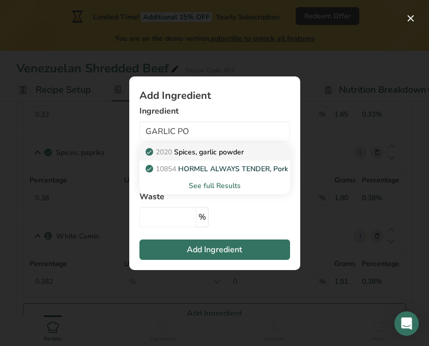
click at [232, 149] on p "2020 Spices, garlic powder" at bounding box center [196, 152] width 96 height 11
type input "Spices, garlic powder"
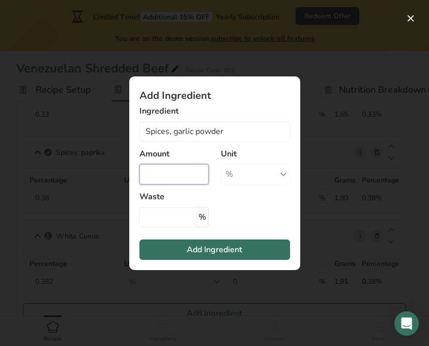
click at [184, 171] on input "Add ingredient modal" at bounding box center [174, 174] width 69 height 20
type input "1.9"
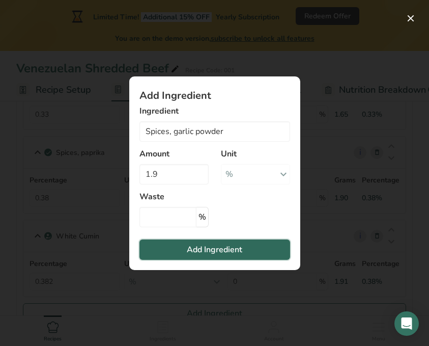
click at [203, 247] on span "Add Ingredient" at bounding box center [214, 249] width 55 height 12
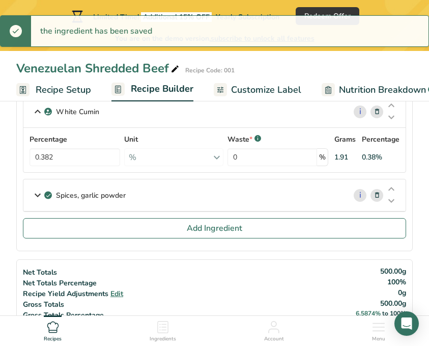
scroll to position [766, 0]
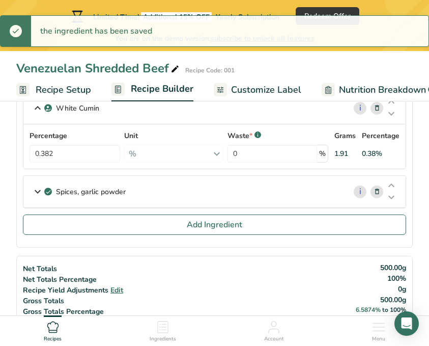
click at [38, 190] on icon at bounding box center [38, 191] width 12 height 18
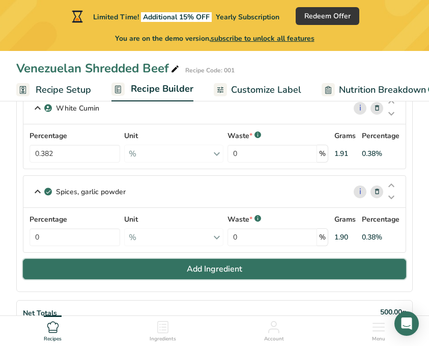
click at [173, 275] on button "Add Ingredient" at bounding box center [214, 269] width 383 height 20
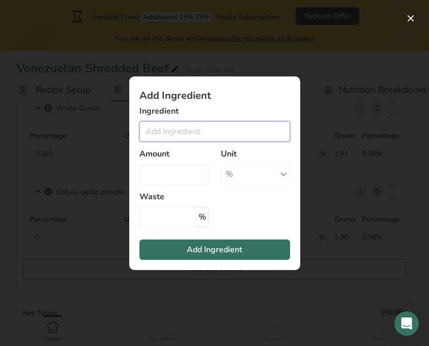
click at [241, 128] on input "Add ingredient modal" at bounding box center [215, 131] width 151 height 20
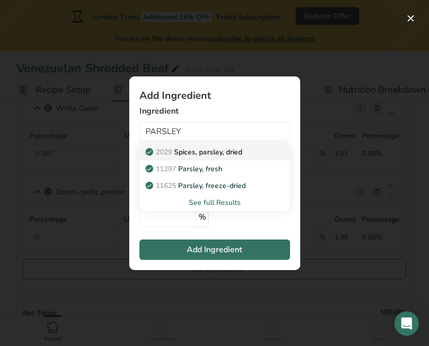
click at [245, 156] on div "2029 Spices, parsley, dried" at bounding box center [207, 152] width 118 height 11
type input "Spices, parsley, dried"
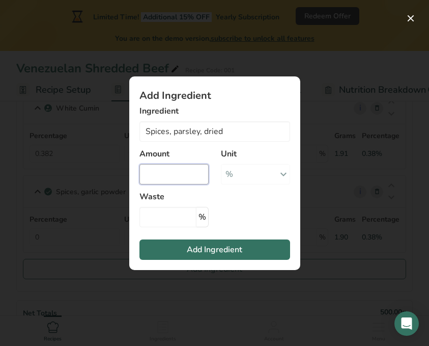
click at [182, 165] on input "Add ingredient modal" at bounding box center [174, 174] width 69 height 20
type input "1.9"
click at [187, 261] on section "Add Ingredient Ingredient Spices, parsley, dried 2029 Spices, parsley, dried 11…" at bounding box center [214, 172] width 171 height 193
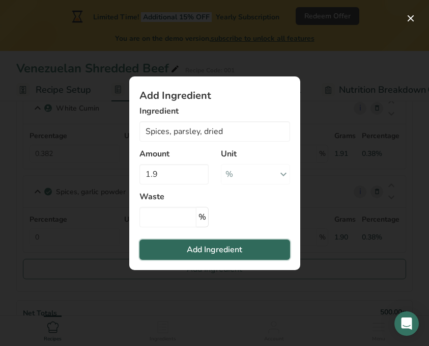
click at [197, 253] on span "Add Ingredient" at bounding box center [214, 249] width 55 height 12
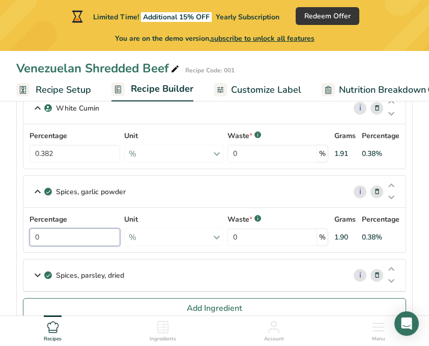
click at [103, 236] on input "0" at bounding box center [75, 237] width 91 height 18
click at [103, 236] on input "0.38" at bounding box center [75, 237] width 91 height 18
type input "0.38"
click at [33, 272] on icon at bounding box center [38, 275] width 12 height 18
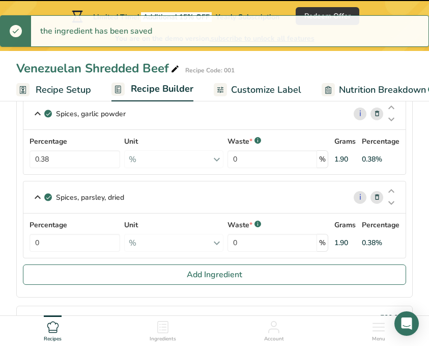
scroll to position [845, 0]
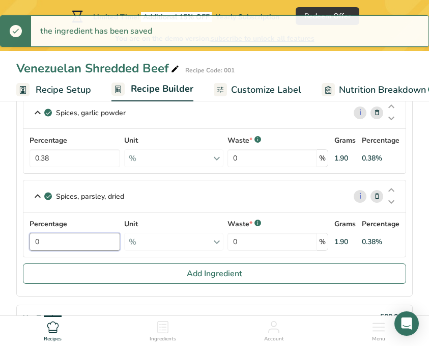
click at [74, 244] on input "0" at bounding box center [75, 242] width 91 height 18
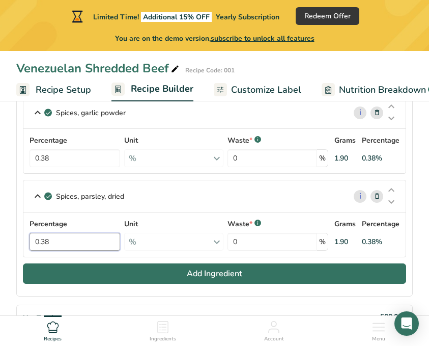
type input "0.38"
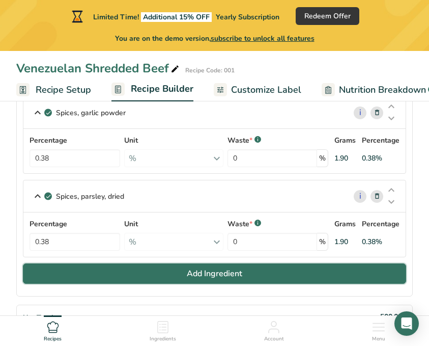
click at [123, 278] on button "Add Ingredient" at bounding box center [214, 273] width 383 height 20
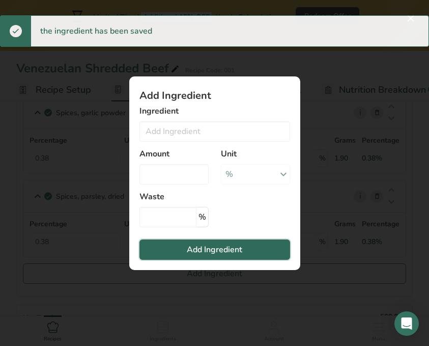
click at [194, 253] on span "Add Ingredient" at bounding box center [214, 249] width 55 height 12
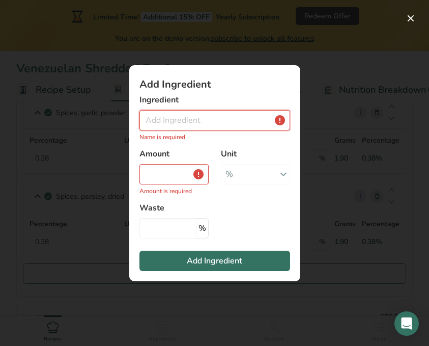
click at [212, 124] on input "Add ingredient modal" at bounding box center [215, 120] width 151 height 20
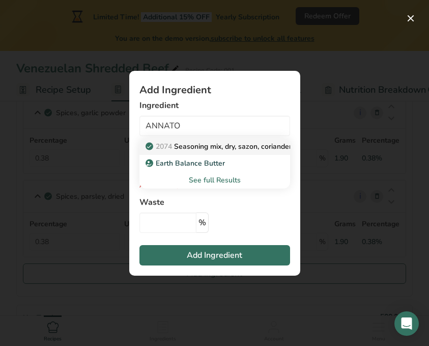
click at [249, 144] on p "2074 Seasoning mix, dry, sazon, coriander & annatto" at bounding box center [237, 146] width 179 height 11
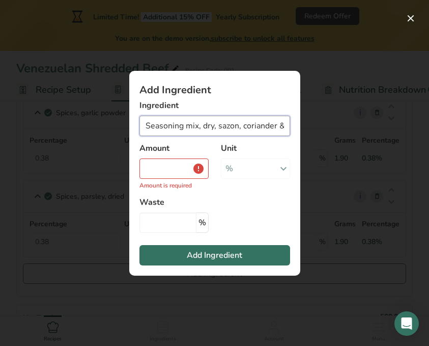
click at [271, 128] on input "Seasoning mix, dry, sazon, coriander & annatto" at bounding box center [215, 126] width 151 height 20
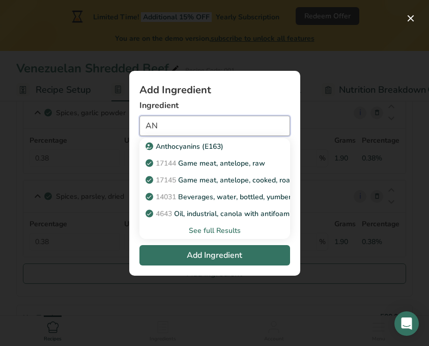
type input "A"
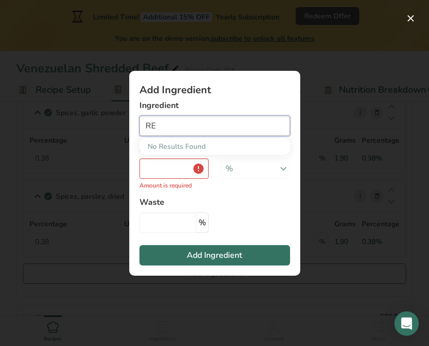
type input "R"
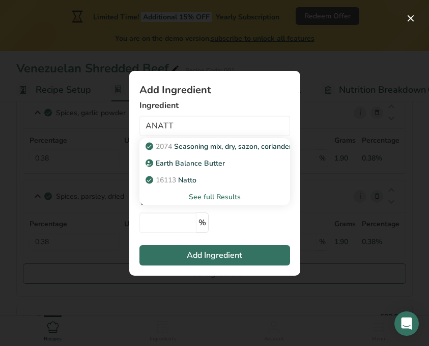
click at [231, 196] on div "See full Results" at bounding box center [215, 196] width 134 height 11
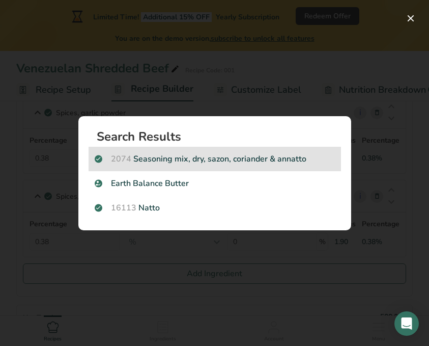
click at [249, 159] on p "2074 Seasoning mix, dry, sazon, coriander & annatto" at bounding box center [215, 159] width 240 height 12
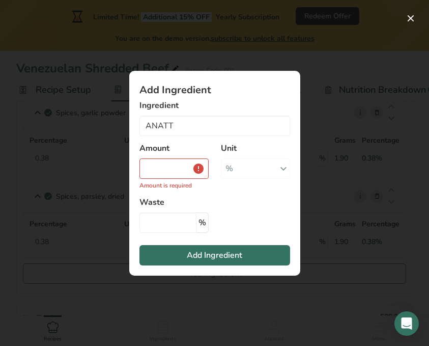
type input "Seasoning mix, dry, sazon, coriander & annatto"
click at [187, 161] on input "Add ingredient modal" at bounding box center [174, 168] width 69 height 20
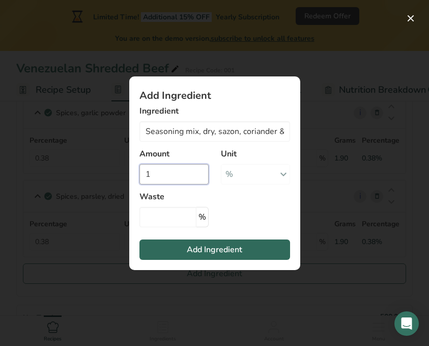
type input "1"
click at [183, 254] on button "Add Ingredient" at bounding box center [215, 249] width 151 height 20
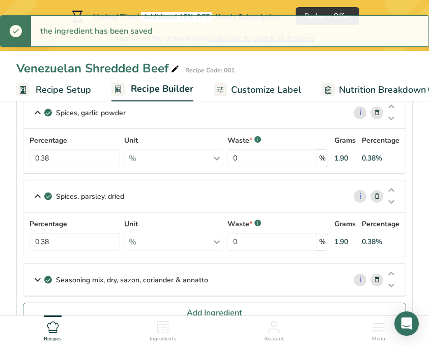
click at [37, 284] on icon at bounding box center [38, 279] width 12 height 18
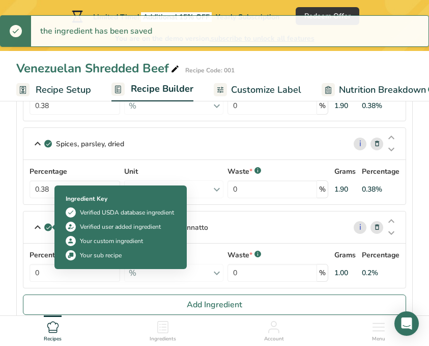
scroll to position [914, 0]
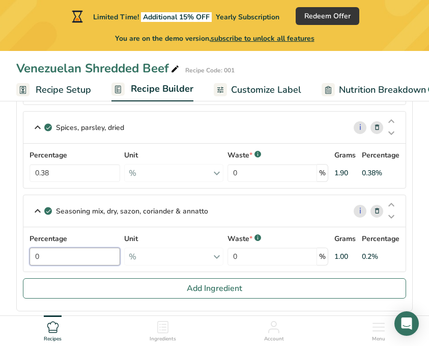
click at [92, 259] on input "0" at bounding box center [75, 256] width 91 height 18
type input "0.38"
click at [259, 251] on div "Percentage 0.38 Unit % Portions 0.25 tsp Weight Units g kg mg See more Volume U…" at bounding box center [215, 249] width 370 height 32
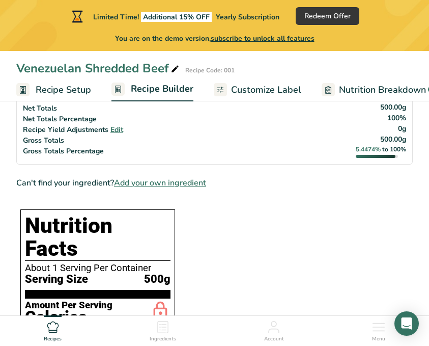
scroll to position [1131, 0]
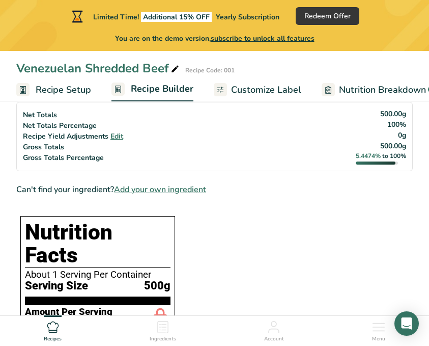
click at [178, 191] on span "Add your own ingredient" at bounding box center [160, 189] width 92 height 12
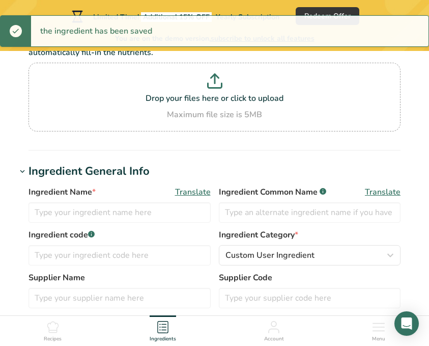
scroll to position [106, 0]
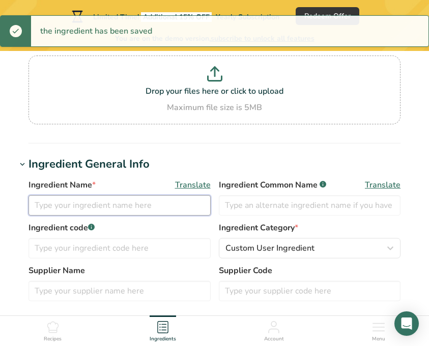
click at [155, 205] on input "text" at bounding box center [120, 205] width 182 height 20
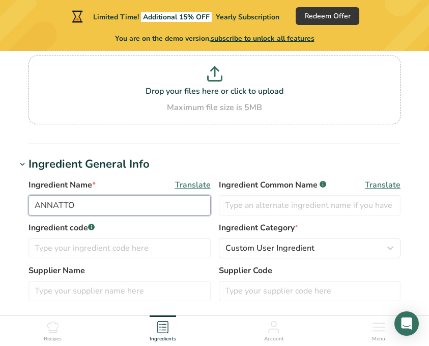
type input "ANNATTO"
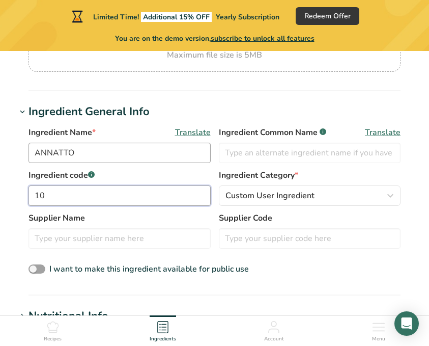
type input "1"
type input "800"
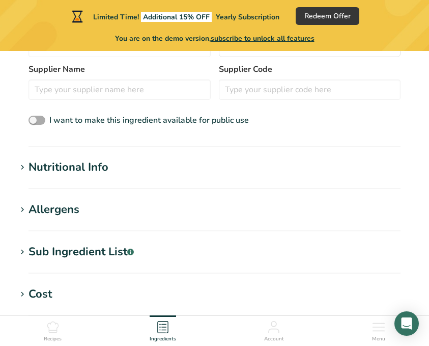
scroll to position [307, 0]
click at [109, 121] on span "I want to make this ingredient available for public use" at bounding box center [149, 120] width 200 height 11
click at [35, 121] on input "I want to make this ingredient available for public use" at bounding box center [32, 121] width 7 height 7
checkbox input "true"
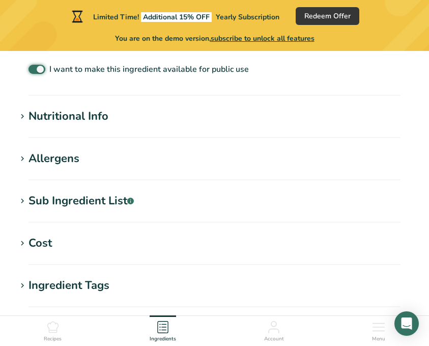
scroll to position [372, 0]
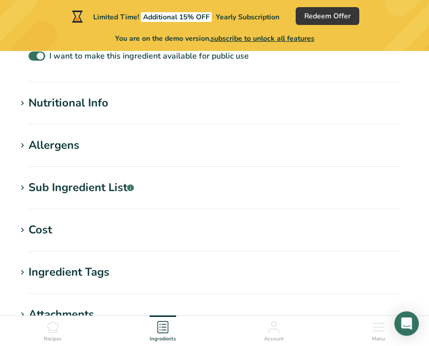
click at [132, 96] on h1 "Nutritional Info" at bounding box center [214, 103] width 397 height 17
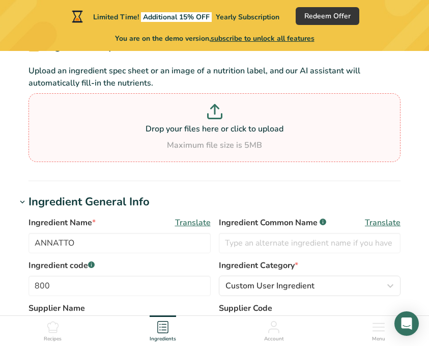
scroll to position [0, 0]
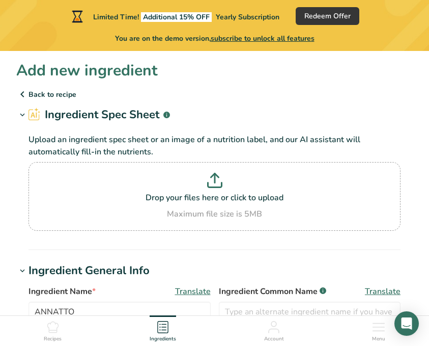
click at [26, 92] on icon at bounding box center [22, 94] width 12 height 18
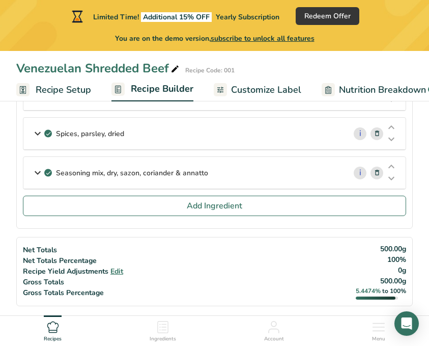
scroll to position [460, 0]
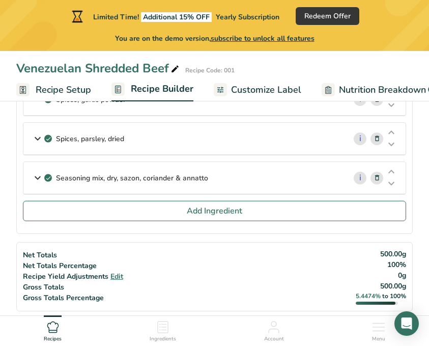
click at [378, 178] on icon at bounding box center [377, 178] width 7 height 11
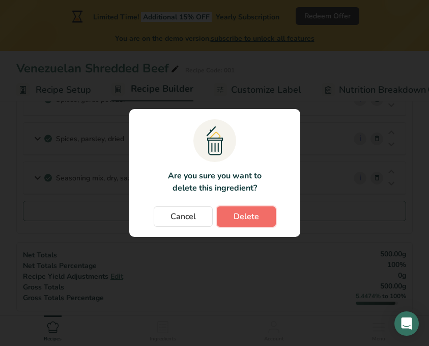
click at [251, 220] on span "Delete" at bounding box center [246, 216] width 25 height 12
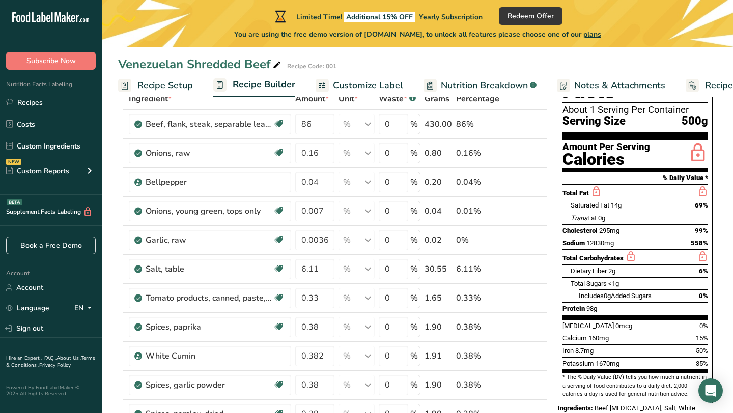
scroll to position [0, 0]
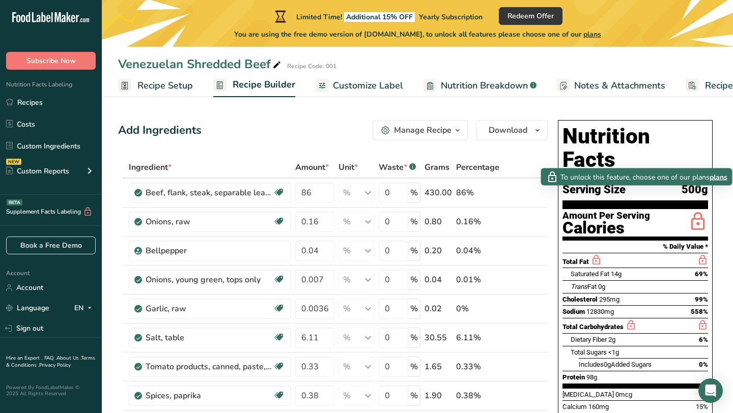
click at [646, 176] on span "plans" at bounding box center [719, 177] width 18 height 11
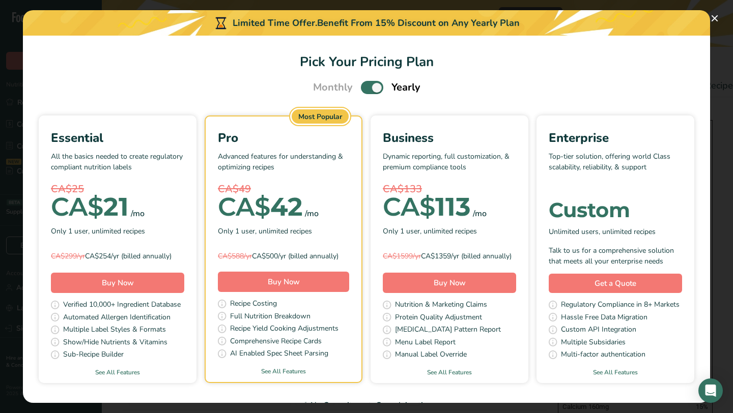
click at [373, 91] on span "Pick Your Pricing Plan Modal" at bounding box center [372, 87] width 22 height 13
click at [368, 91] on input "Pick Your Pricing Plan Modal" at bounding box center [364, 88] width 7 height 7
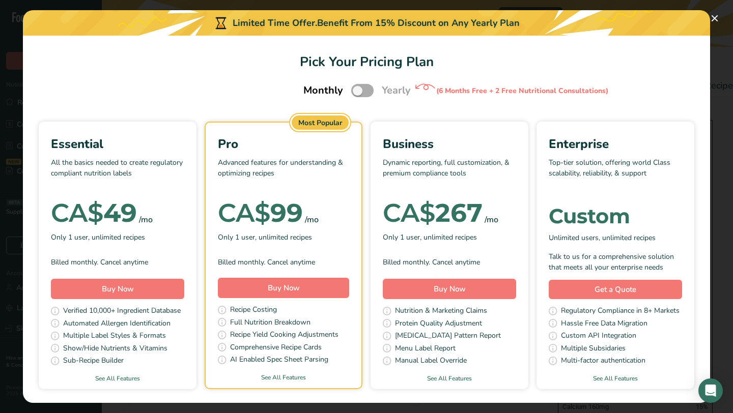
click at [373, 91] on span "Pick Your Pricing Plan Modal" at bounding box center [362, 90] width 22 height 13
click at [358, 91] on input "Pick Your Pricing Plan Modal" at bounding box center [354, 91] width 7 height 7
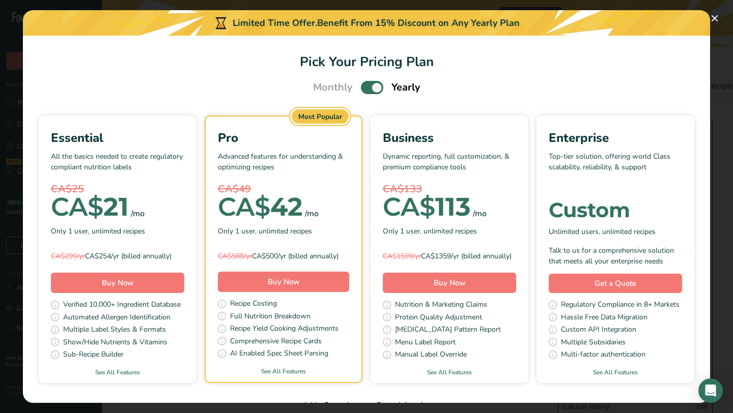
click at [373, 91] on span "Pick Your Pricing Plan Modal" at bounding box center [372, 87] width 22 height 13
click at [368, 91] on input "Pick Your Pricing Plan Modal" at bounding box center [364, 88] width 7 height 7
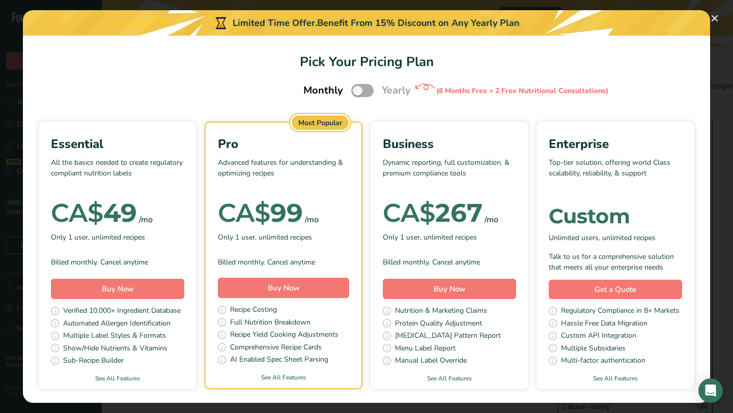
click at [373, 91] on span "Pick Your Pricing Plan Modal" at bounding box center [362, 90] width 22 height 13
click at [358, 91] on input "Pick Your Pricing Plan Modal" at bounding box center [354, 91] width 7 height 7
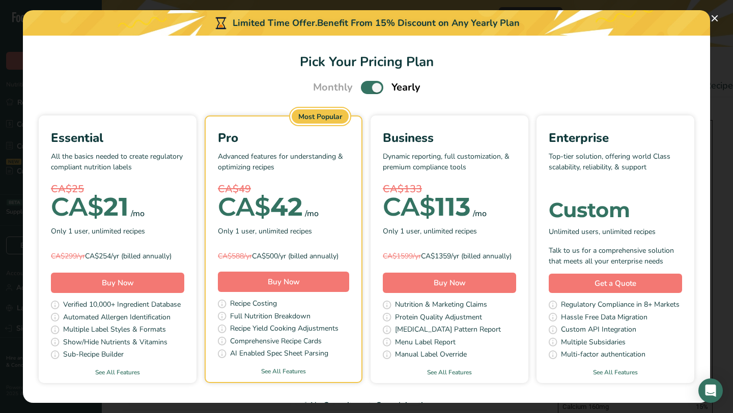
click at [373, 91] on span "Pick Your Pricing Plan Modal" at bounding box center [372, 87] width 22 height 13
click at [368, 91] on input "Pick Your Pricing Plan Modal" at bounding box center [364, 88] width 7 height 7
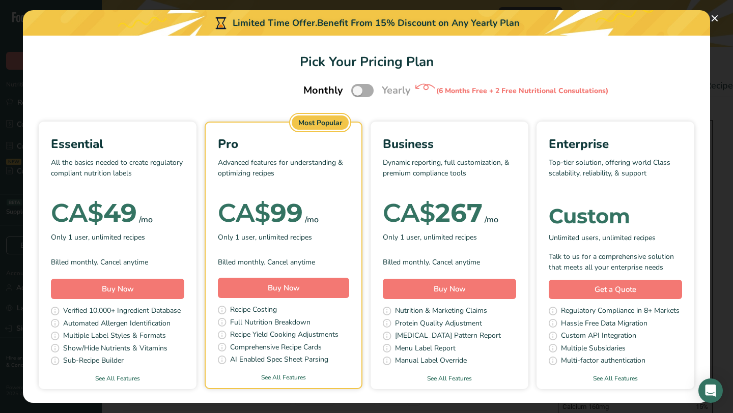
click at [373, 91] on span "Pick Your Pricing Plan Modal" at bounding box center [362, 90] width 22 height 13
click at [358, 91] on input "Pick Your Pricing Plan Modal" at bounding box center [354, 91] width 7 height 7
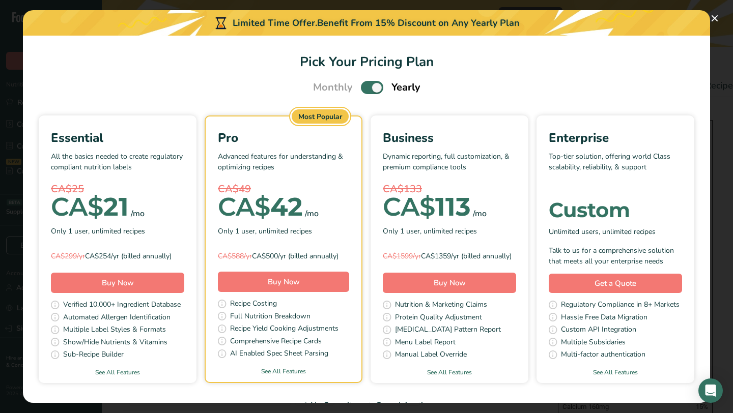
click at [373, 91] on span "Pick Your Pricing Plan Modal" at bounding box center [372, 87] width 22 height 13
click at [368, 91] on input "Pick Your Pricing Plan Modal" at bounding box center [364, 88] width 7 height 7
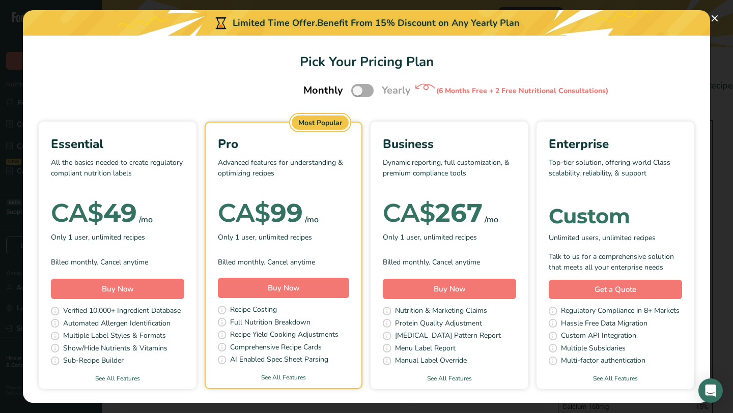
click at [373, 91] on span "Pick Your Pricing Plan Modal" at bounding box center [362, 90] width 22 height 13
click at [358, 91] on input "Pick Your Pricing Plan Modal" at bounding box center [354, 91] width 7 height 7
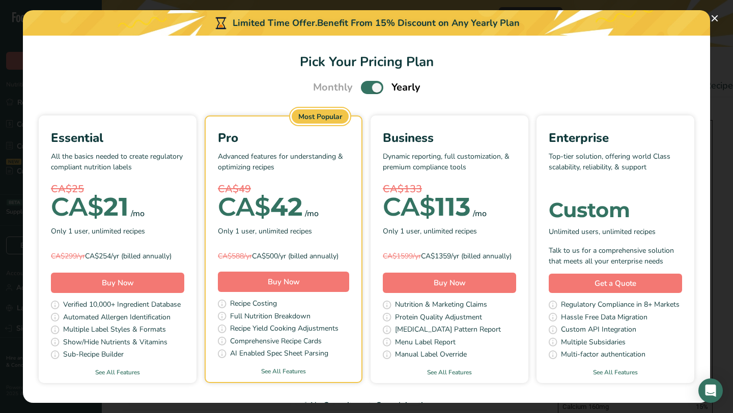
click at [373, 91] on span "Pick Your Pricing Plan Modal" at bounding box center [372, 87] width 22 height 13
click at [368, 91] on input "Pick Your Pricing Plan Modal" at bounding box center [364, 88] width 7 height 7
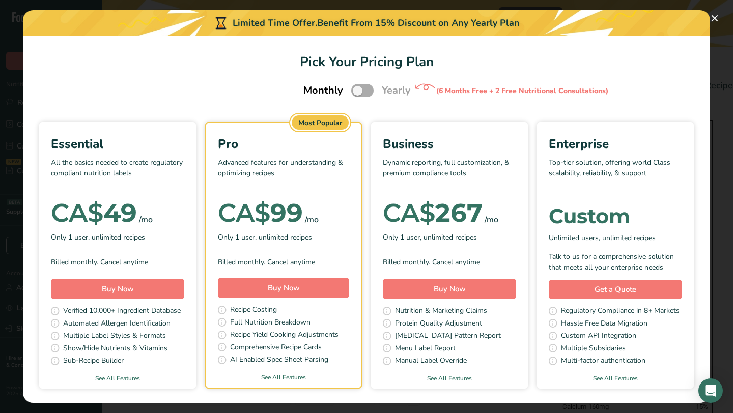
click at [373, 91] on span "Pick Your Pricing Plan Modal" at bounding box center [362, 90] width 22 height 13
click at [358, 91] on input "Pick Your Pricing Plan Modal" at bounding box center [354, 91] width 7 height 7
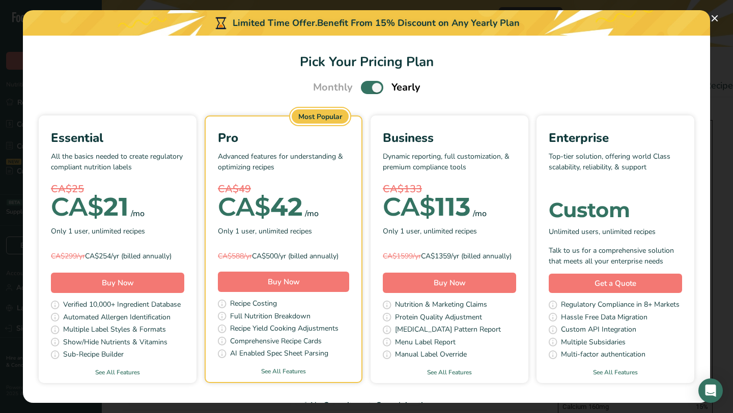
click at [373, 91] on span "Pick Your Pricing Plan Modal" at bounding box center [372, 87] width 22 height 13
click at [368, 91] on input "Pick Your Pricing Plan Modal" at bounding box center [364, 88] width 7 height 7
checkbox input "false"
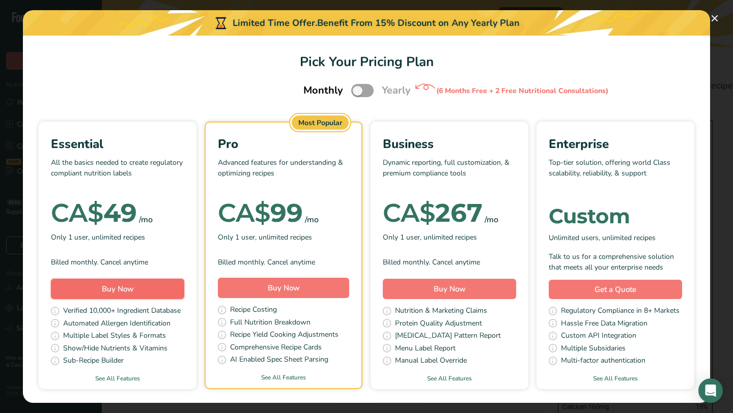
click at [148, 288] on button "Buy Now" at bounding box center [117, 289] width 133 height 20
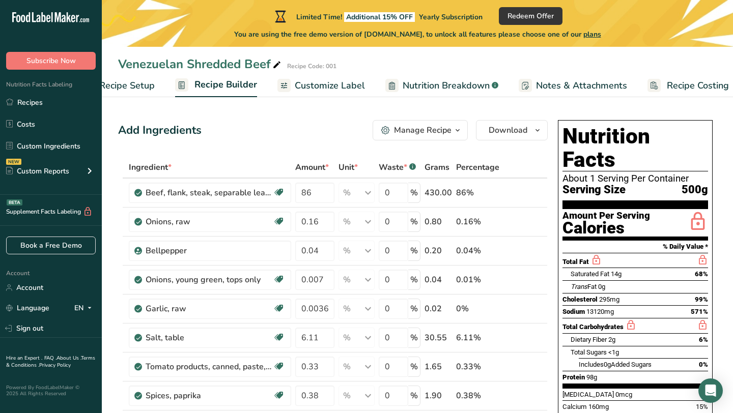
scroll to position [0, 50]
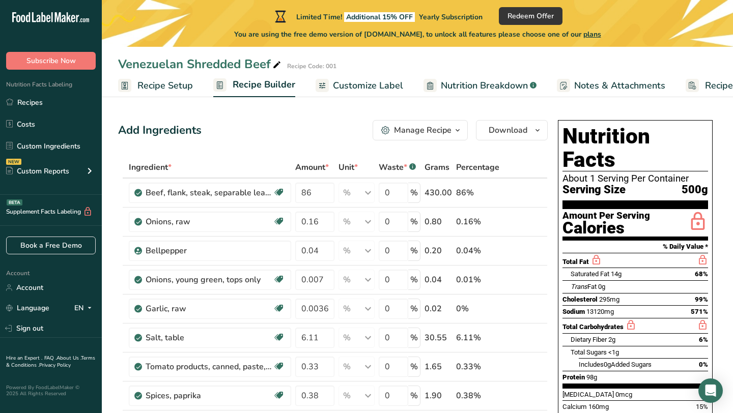
scroll to position [0, 50]
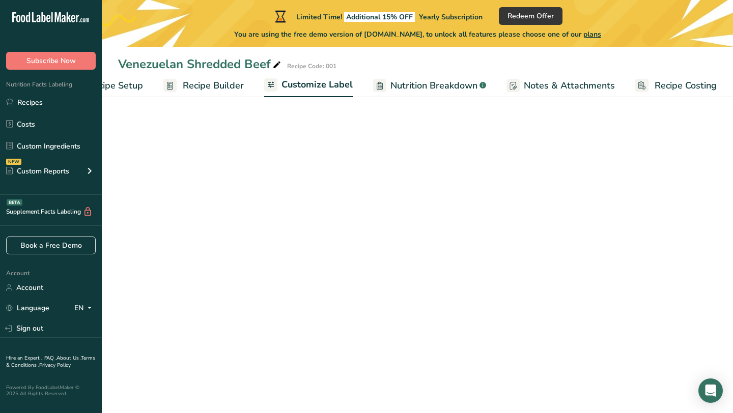
click at [324, 80] on span "Customize Label" at bounding box center [317, 85] width 71 height 14
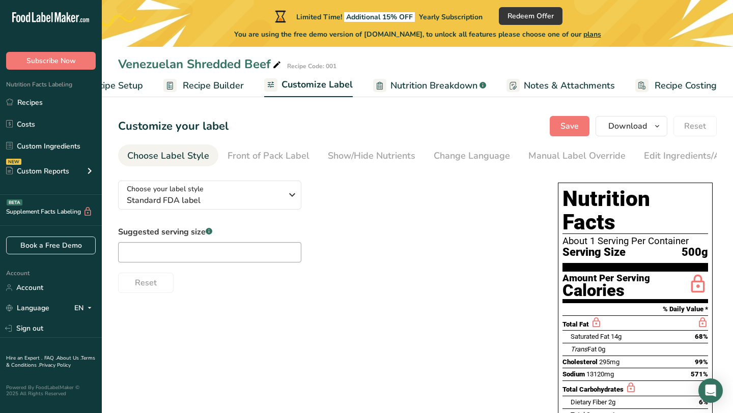
scroll to position [0, 50]
click at [280, 157] on div "Front of Pack Label" at bounding box center [269, 156] width 82 height 14
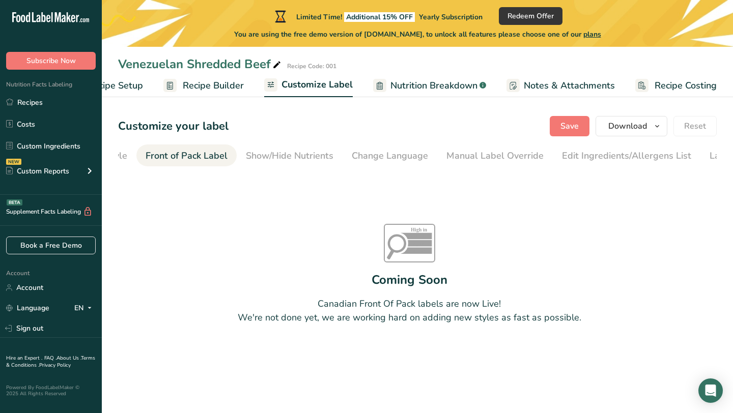
scroll to position [0, 99]
click at [206, 158] on div "Front of Pack Label" at bounding box center [170, 156] width 82 height 14
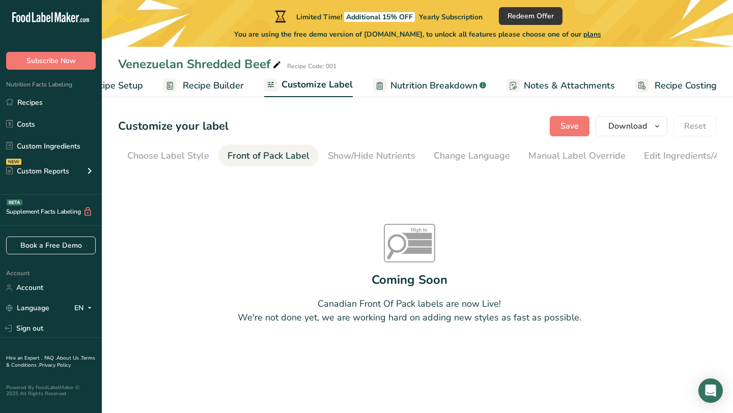
click at [206, 158] on div "Choose Label Style" at bounding box center [168, 156] width 82 height 14
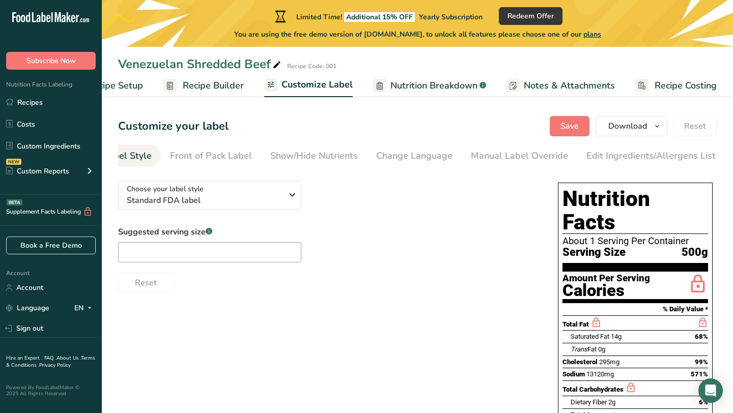
scroll to position [0, 141]
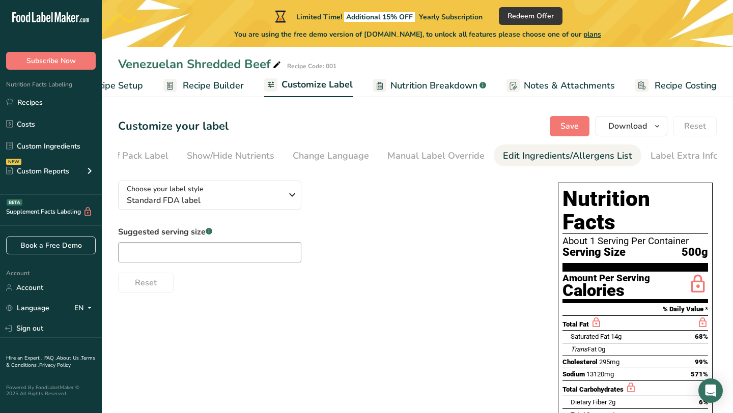
click at [527, 156] on div "Edit Ingredients/Allergens List" at bounding box center [567, 156] width 129 height 14
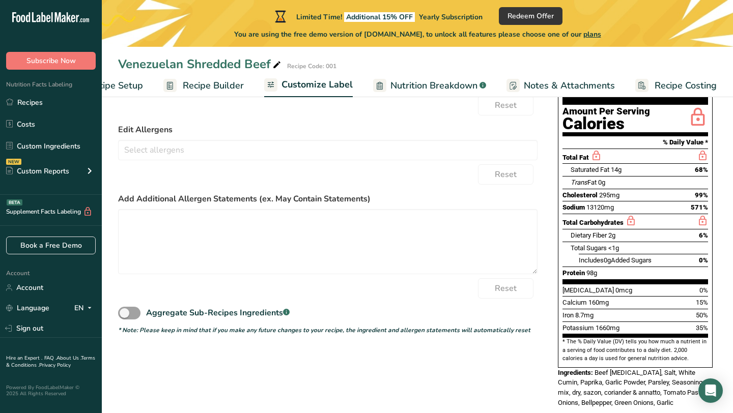
scroll to position [0, 0]
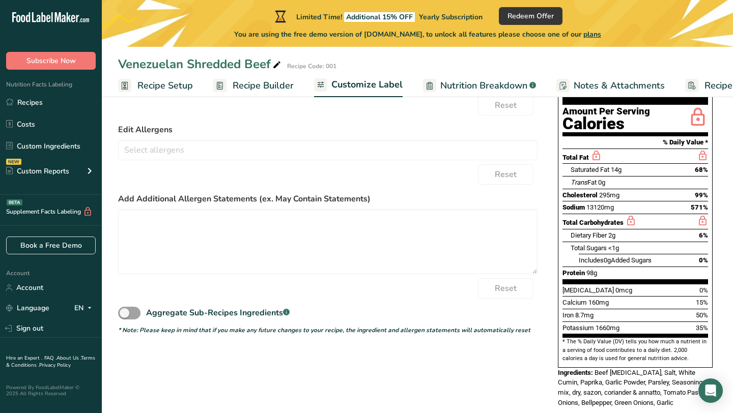
click at [145, 85] on span "Recipe Setup" at bounding box center [164, 86] width 55 height 14
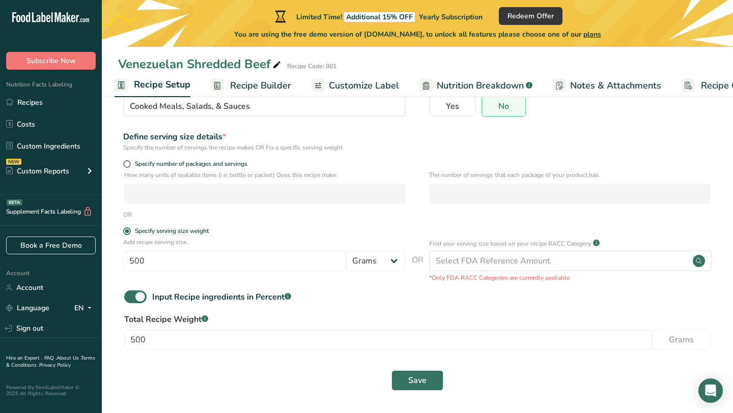
scroll to position [100, 0]
click at [54, 101] on link "Recipes" at bounding box center [51, 102] width 102 height 19
